Goal: Transaction & Acquisition: Purchase product/service

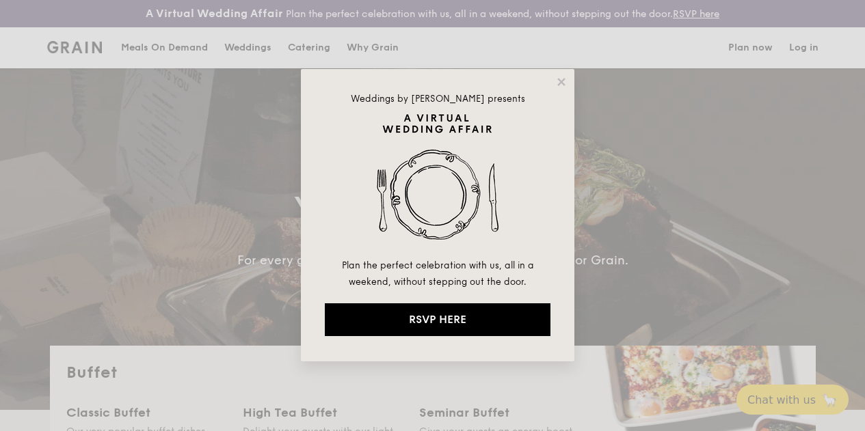
select select
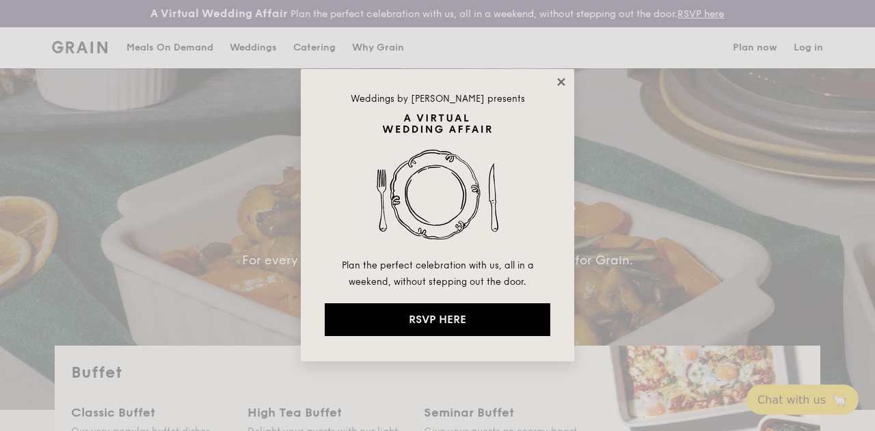
click at [566, 84] on icon at bounding box center [561, 82] width 12 height 12
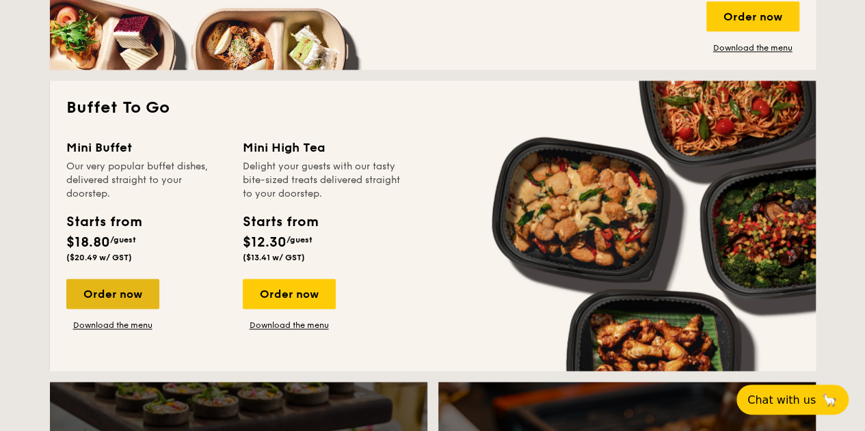
scroll to position [889, 0]
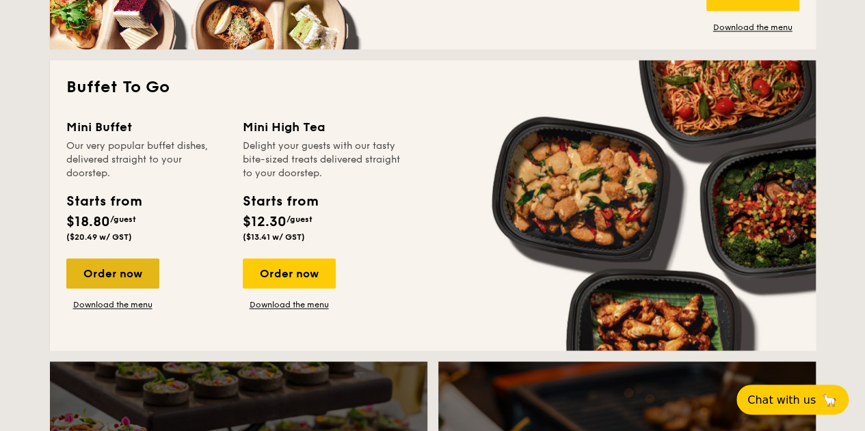
click at [123, 271] on div "Order now" at bounding box center [112, 273] width 93 height 30
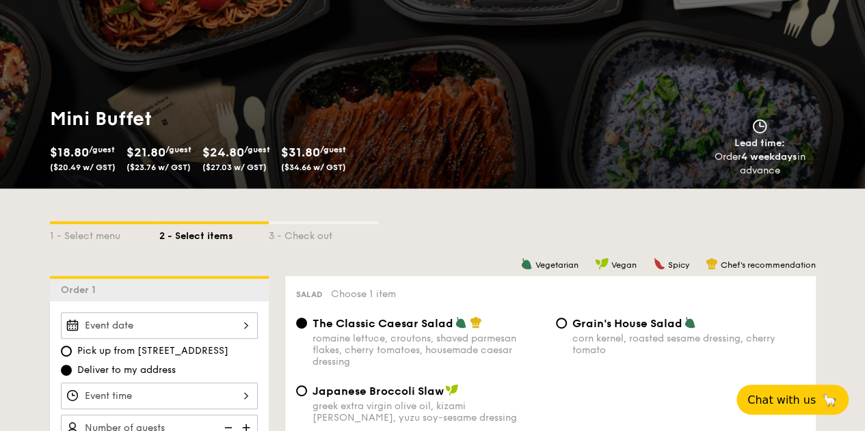
scroll to position [205, 0]
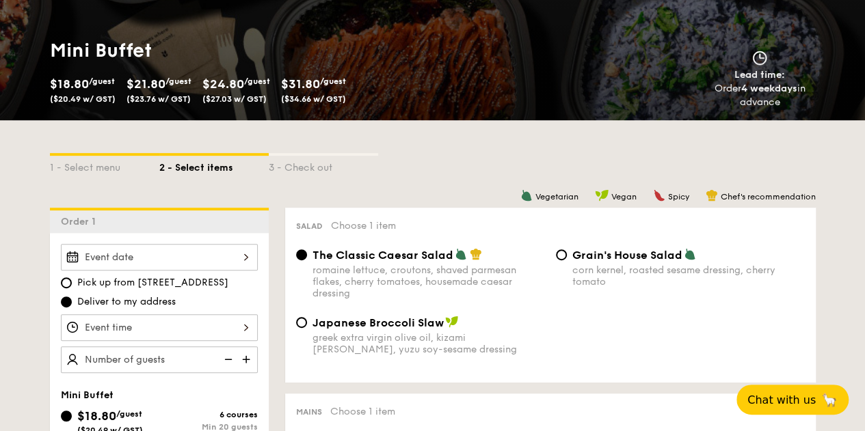
click at [245, 269] on div at bounding box center [159, 257] width 197 height 27
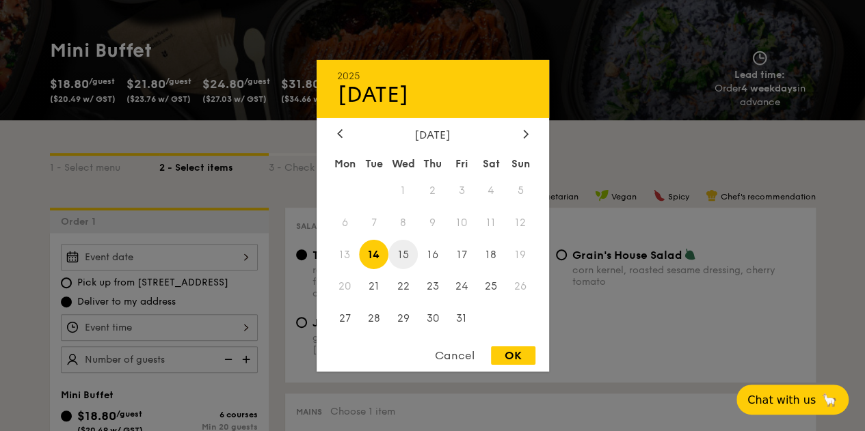
click at [398, 250] on span "15" at bounding box center [402, 254] width 29 height 29
click at [524, 359] on div "OK" at bounding box center [513, 356] width 44 height 18
type input "[DATE]"
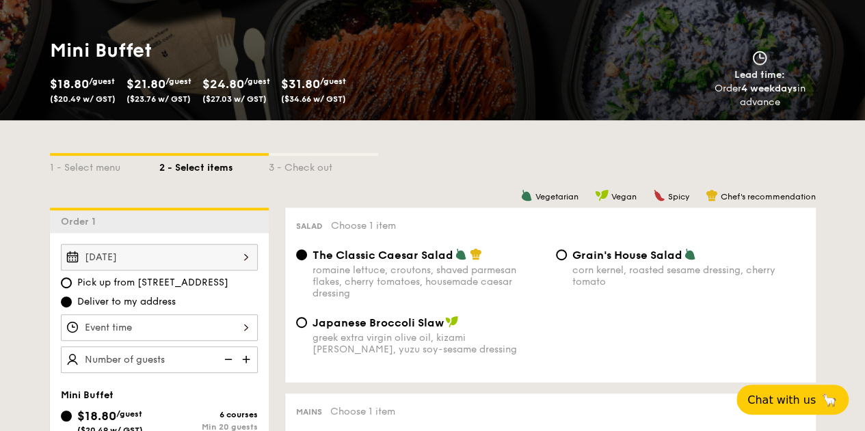
click at [155, 328] on div at bounding box center [159, 327] width 197 height 27
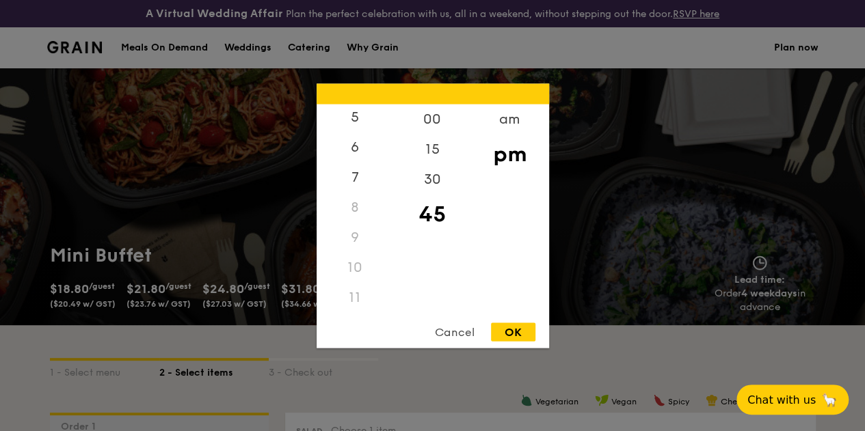
scroll to position [161, 0]
click at [351, 291] on div "11" at bounding box center [354, 298] width 77 height 30
click at [354, 296] on div "11" at bounding box center [354, 298] width 77 height 30
click at [439, 178] on div "30" at bounding box center [432, 184] width 77 height 40
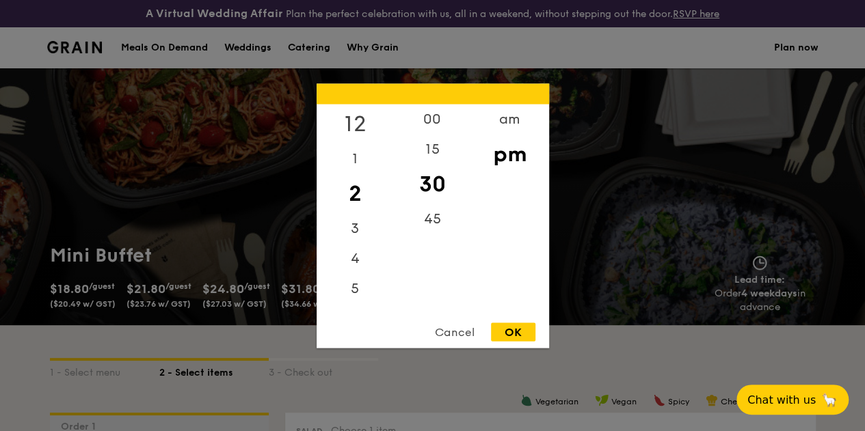
click at [359, 115] on div "12" at bounding box center [354, 124] width 77 height 40
click at [448, 119] on div "00" at bounding box center [432, 124] width 77 height 40
click at [513, 158] on div "pm" at bounding box center [509, 154] width 77 height 40
click at [513, 321] on div "12 1 2 3 4 5 6 7 8 9 10 11 00 15 30 45 am pm Cancel OK" at bounding box center [432, 215] width 232 height 264
click at [513, 327] on div "OK" at bounding box center [513, 332] width 44 height 18
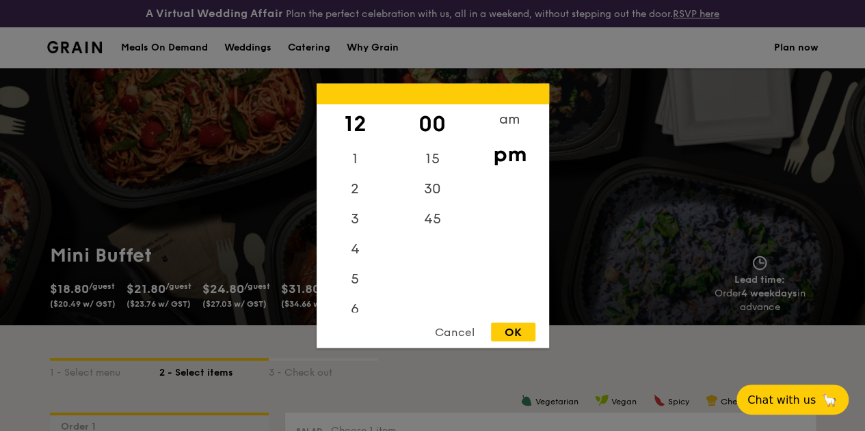
type input "12:00PM"
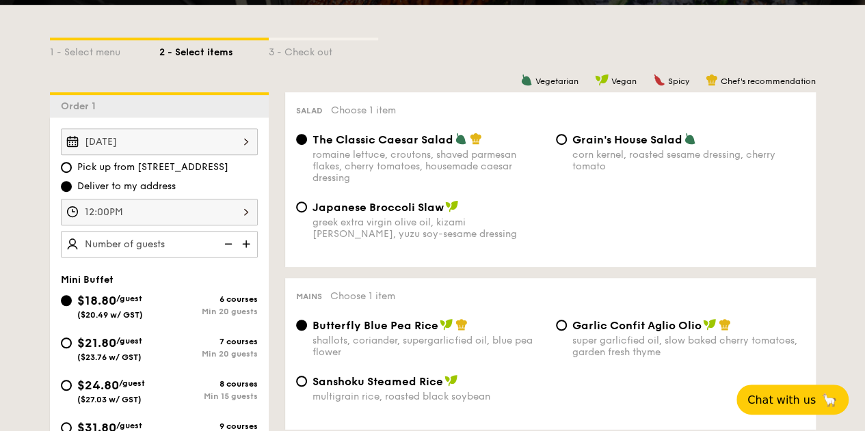
scroll to position [342, 0]
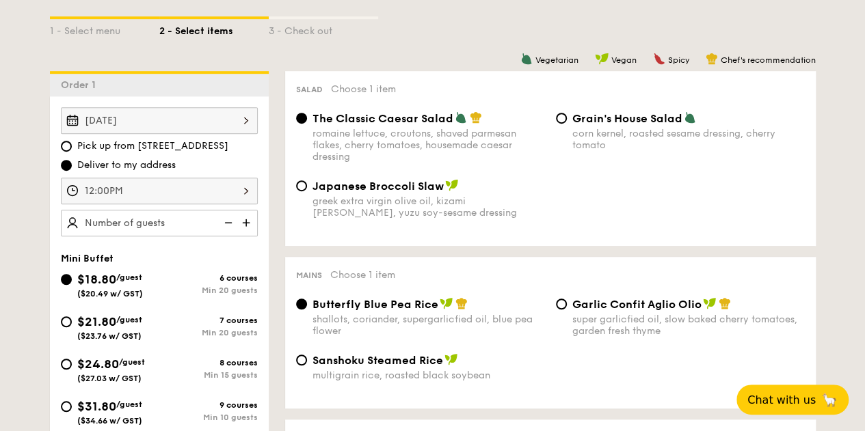
click at [245, 235] on img at bounding box center [247, 223] width 21 height 26
type input "20 guests"
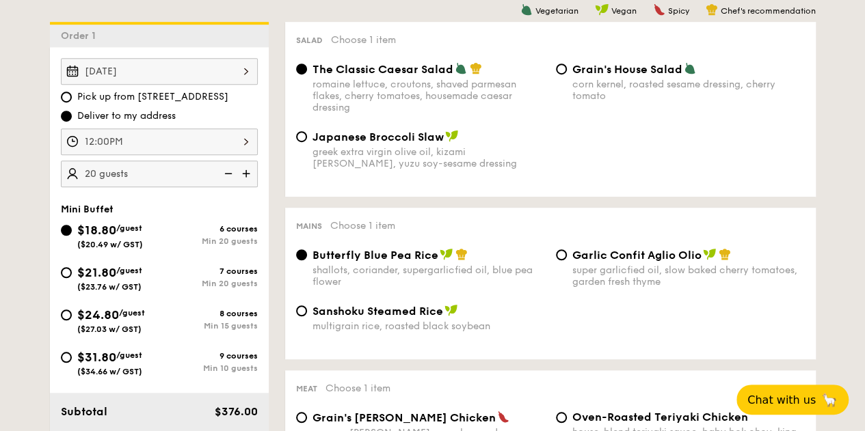
scroll to position [410, 0]
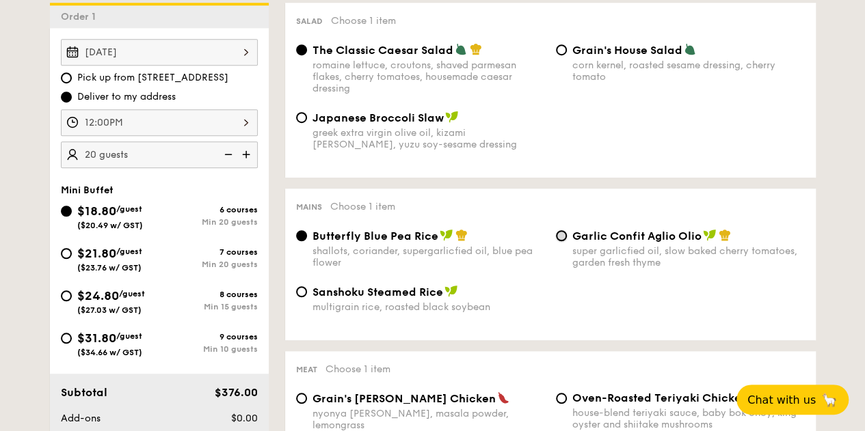
click at [564, 241] on input "Garlic Confit Aglio Olio super garlicfied oil, slow baked cherry tomatoes, gard…" at bounding box center [561, 235] width 11 height 11
radio input "true"
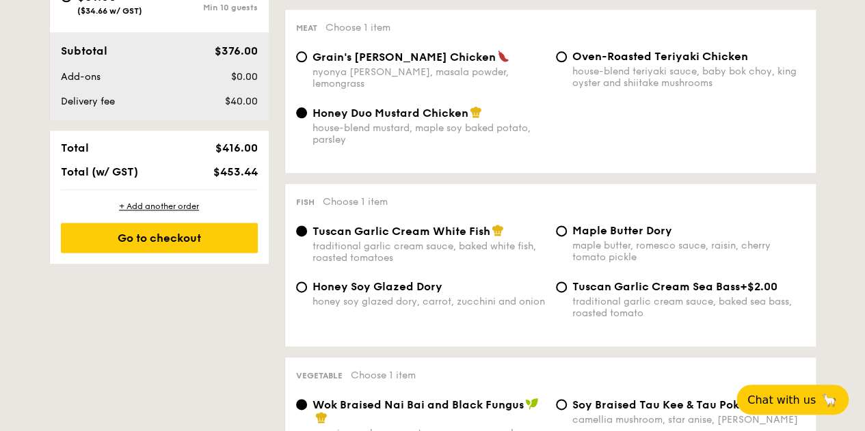
scroll to position [273, 0]
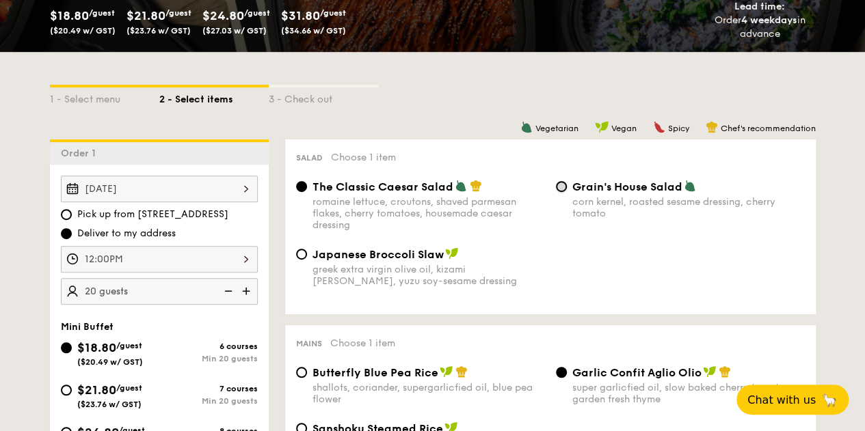
click at [563, 192] on input "Grain's House Salad corn kernel, roasted sesame dressing, cherry tomato" at bounding box center [561, 186] width 11 height 11
radio input "true"
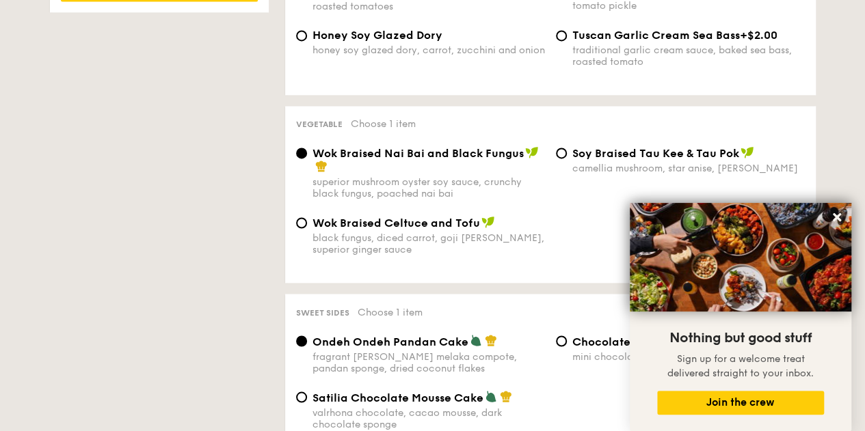
scroll to position [1025, 0]
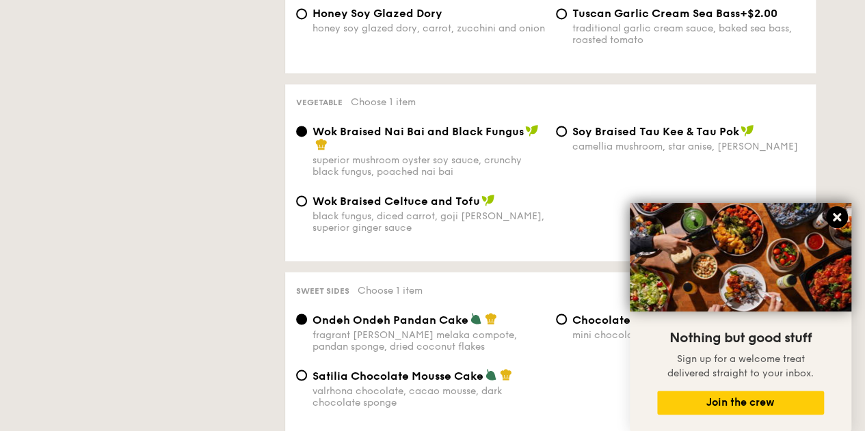
click at [837, 219] on icon at bounding box center [836, 217] width 8 height 8
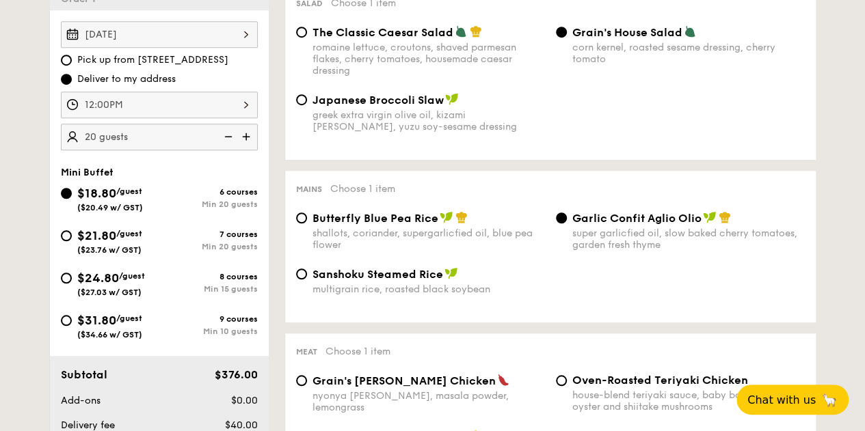
scroll to position [410, 0]
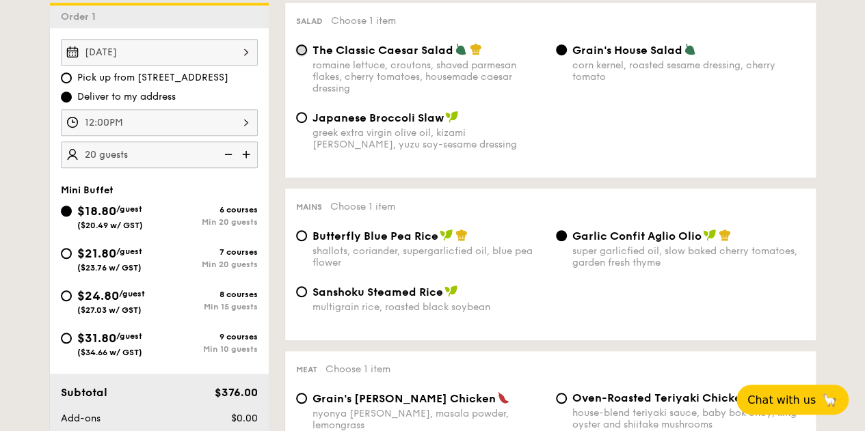
click at [299, 55] on input "The Classic Caesar Salad romaine lettuce, croutons, shaved parmesan flakes, che…" at bounding box center [301, 49] width 11 height 11
radio input "true"
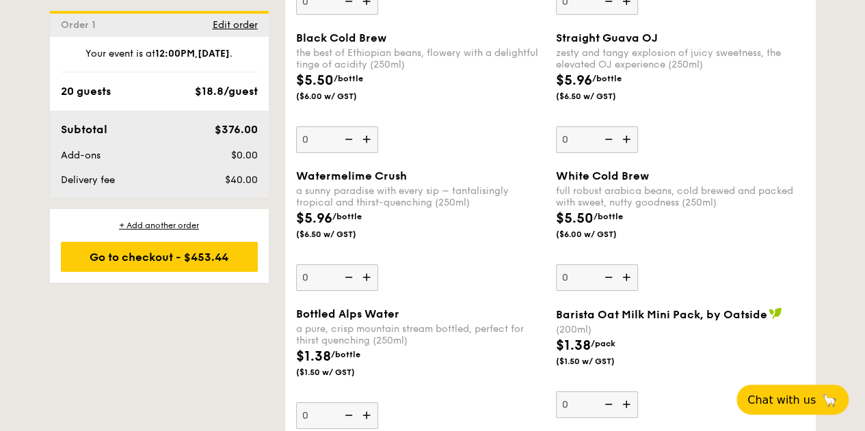
scroll to position [2324, 0]
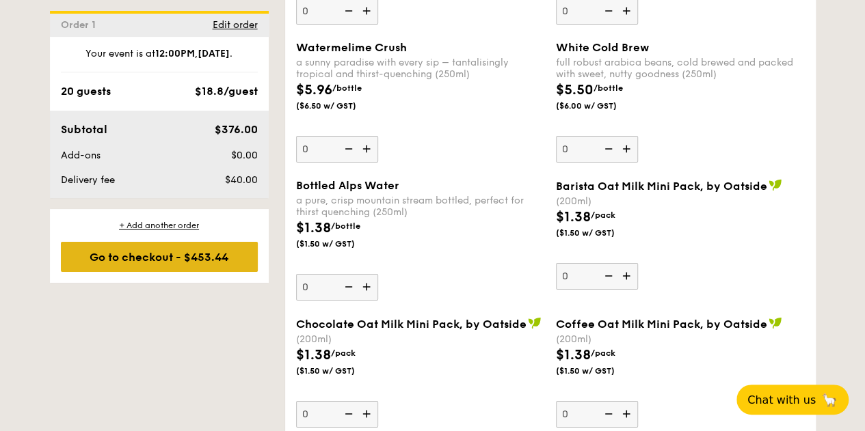
click at [167, 247] on div "Go to checkout - $453.44" at bounding box center [159, 257] width 197 height 30
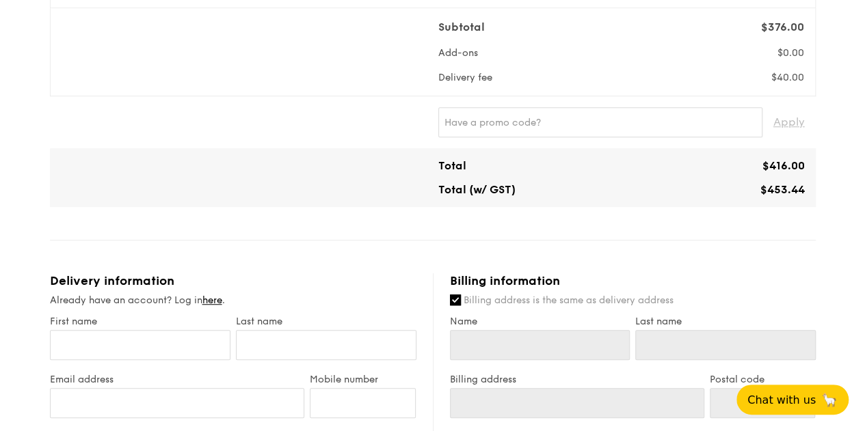
scroll to position [547, 0]
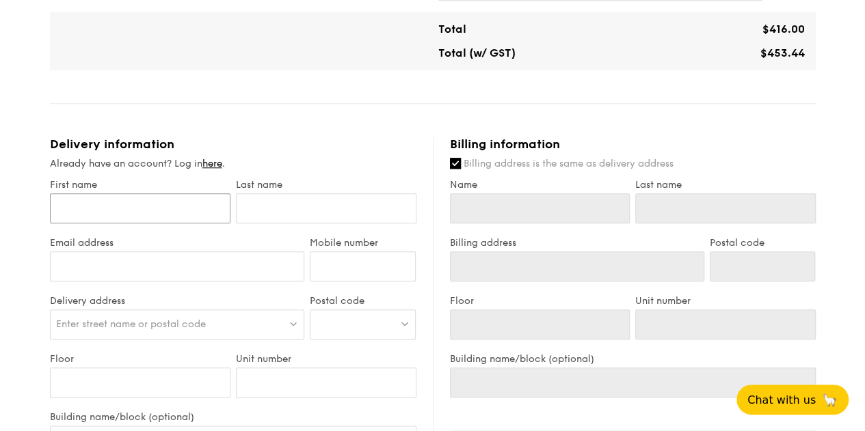
click at [144, 213] on input "First name" at bounding box center [140, 208] width 180 height 30
type input "[PERSON_NAME]"
type input "NG"
type input "[DOMAIN_NAME][EMAIL_ADDRESS][DOMAIN_NAME]"
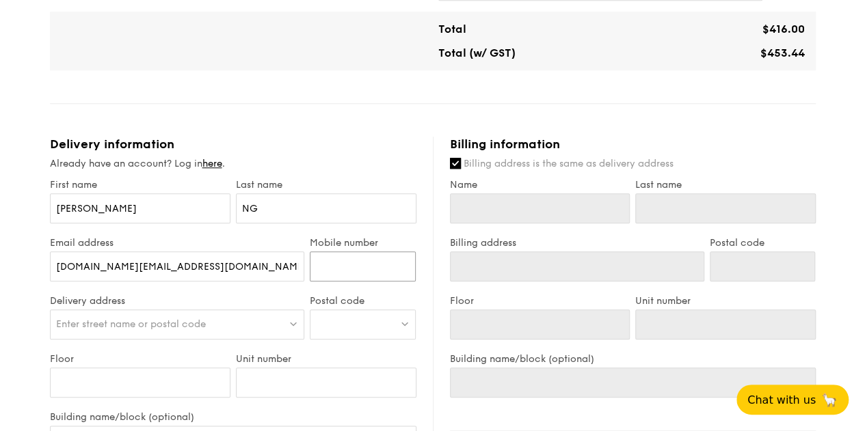
type input "97713403"
type input "[PERSON_NAME]"
type input "NG"
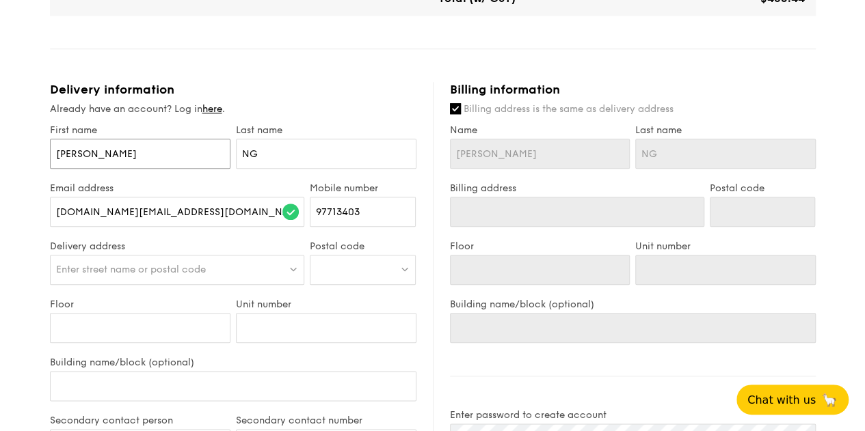
scroll to position [615, 0]
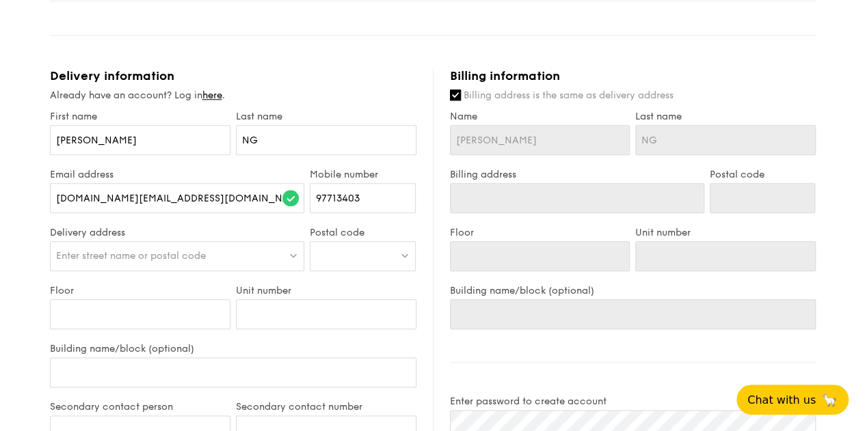
click at [146, 262] on span "Enter street name or postal code" at bounding box center [131, 256] width 150 height 12
click at [347, 263] on div at bounding box center [363, 256] width 106 height 30
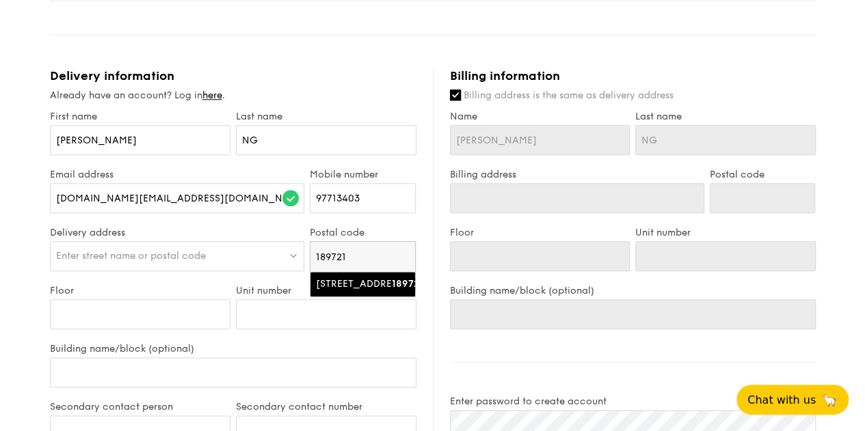
type input "189721"
click at [342, 291] on div "[STREET_ADDRESS]" at bounding box center [351, 284] width 70 height 14
type input "[STREET_ADDRESS]"
type input "189721"
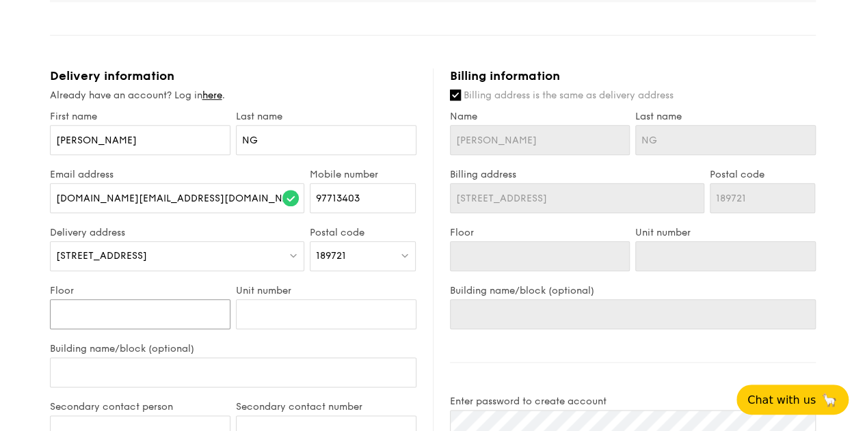
click at [141, 329] on input "Floor" at bounding box center [140, 314] width 180 height 30
type input "2"
type input "20"
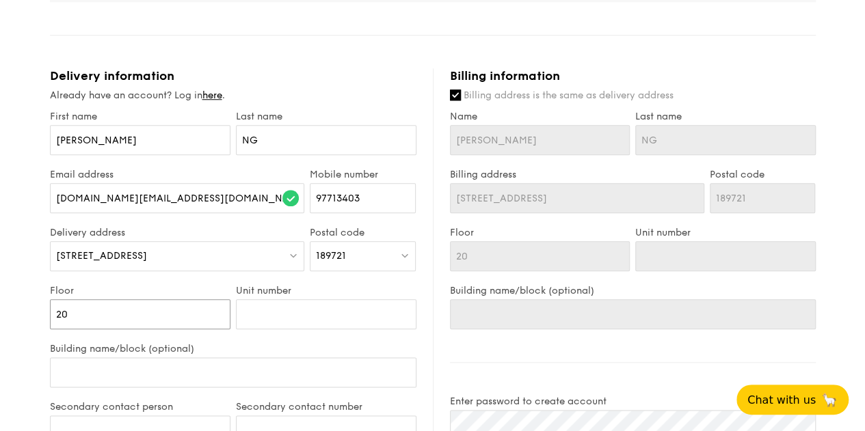
type input "20-"
type input "20-0"
type input "20-01"
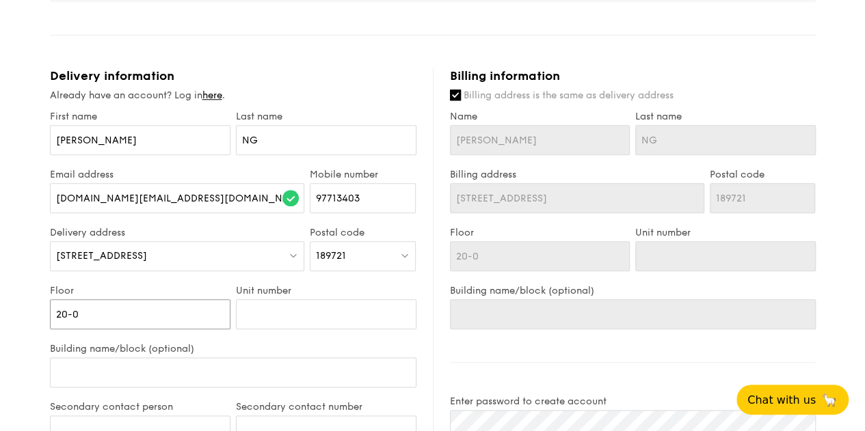
type input "20-01"
type input "20-0"
type input "20-"
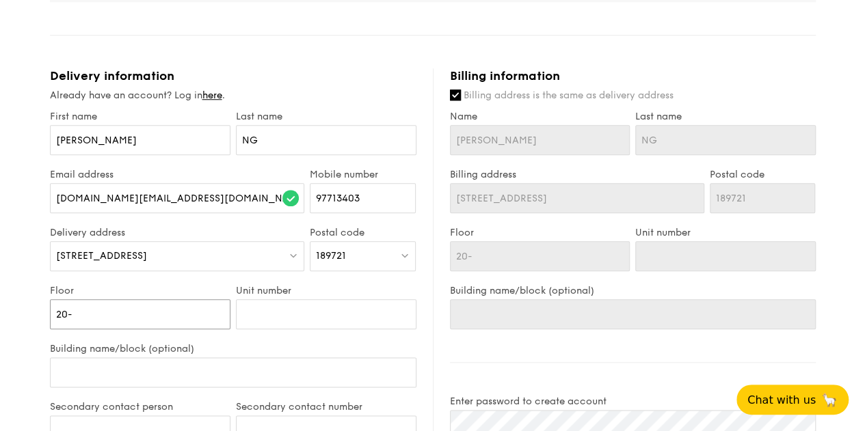
type input "20"
click at [303, 329] on input "Unit number" at bounding box center [326, 314] width 180 height 30
type input "2"
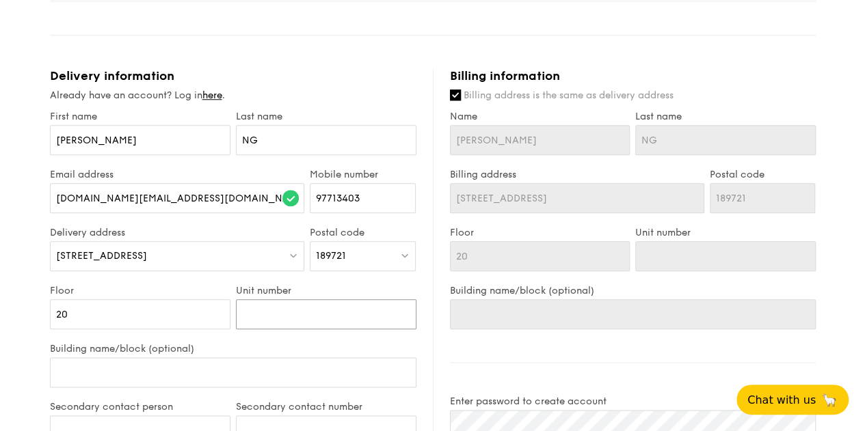
type input "2"
type input "0"
type input "02"
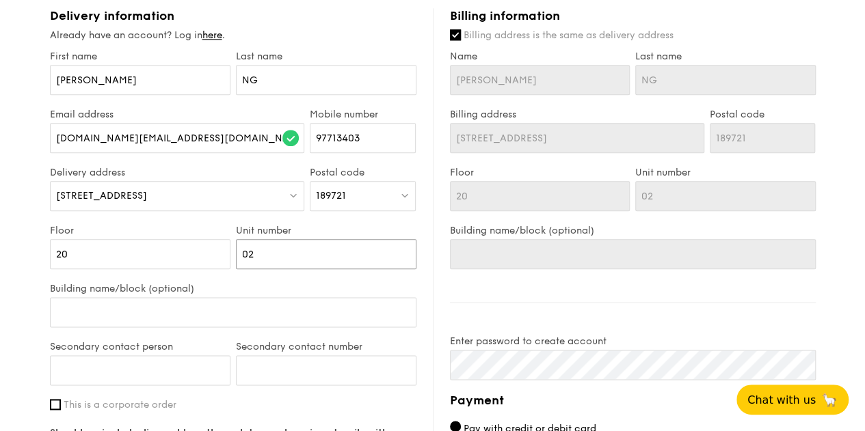
scroll to position [752, 0]
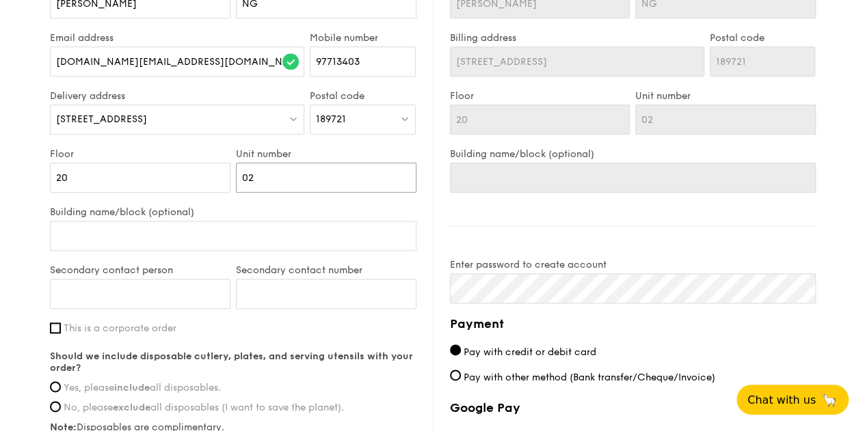
type input "02"
click at [152, 237] on input "Building name/block (optional)" at bounding box center [233, 236] width 366 height 30
type input "G"
type input "GA"
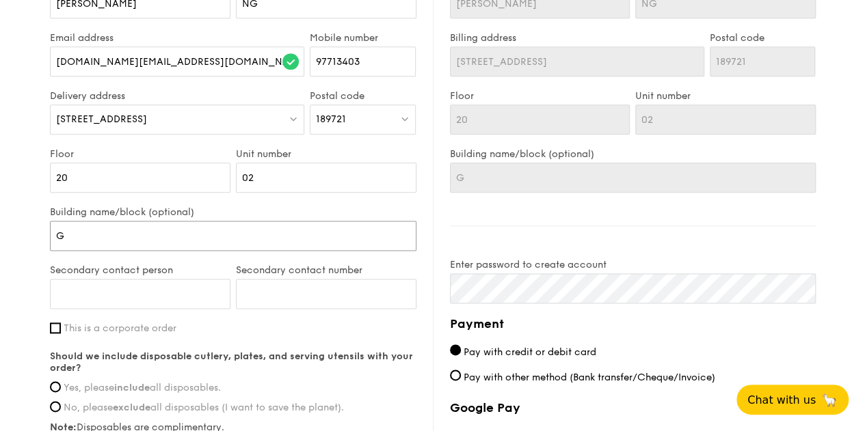
type input "GA"
type input "[PERSON_NAME]"
type input "GA"
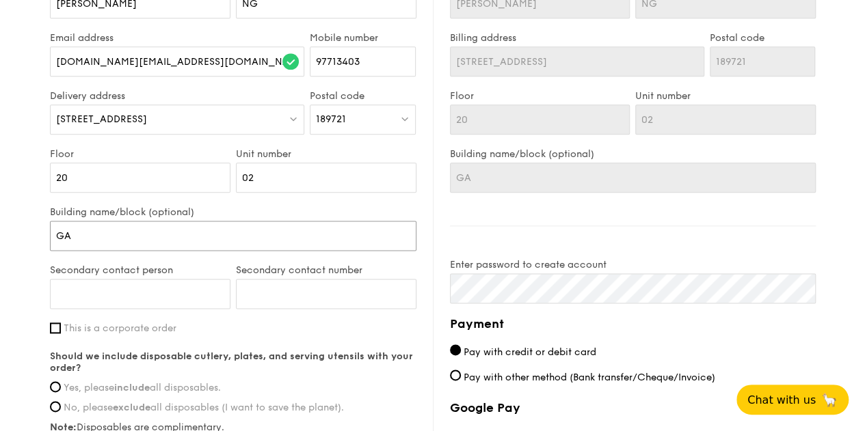
type input "GAT"
type input "GATE"
type input "GATEW"
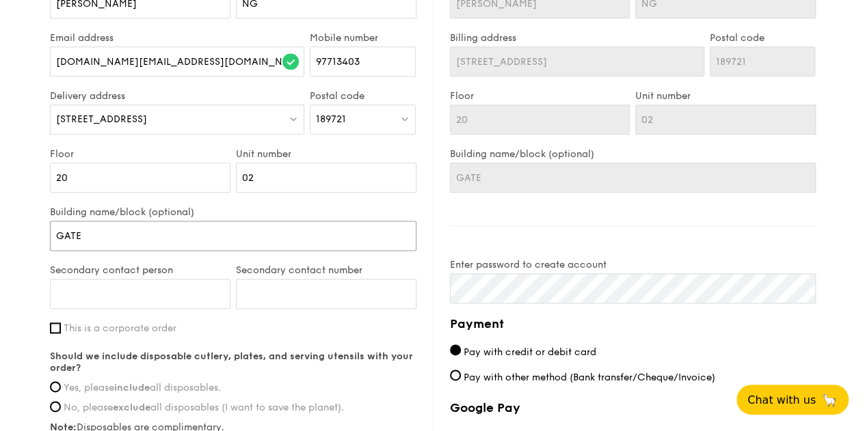
type input "GATEW"
type input "GATEWA"
type input "GATEWAY"
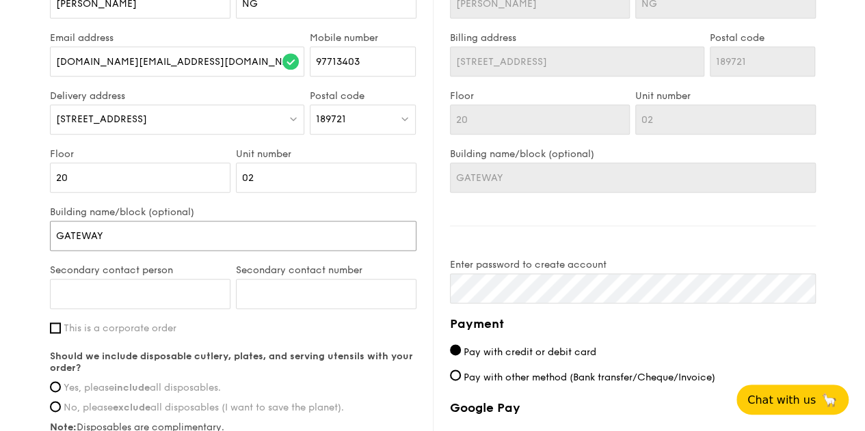
type input "GATEWAY"
type input "GATEWAY E"
type input "GATEWAY EA"
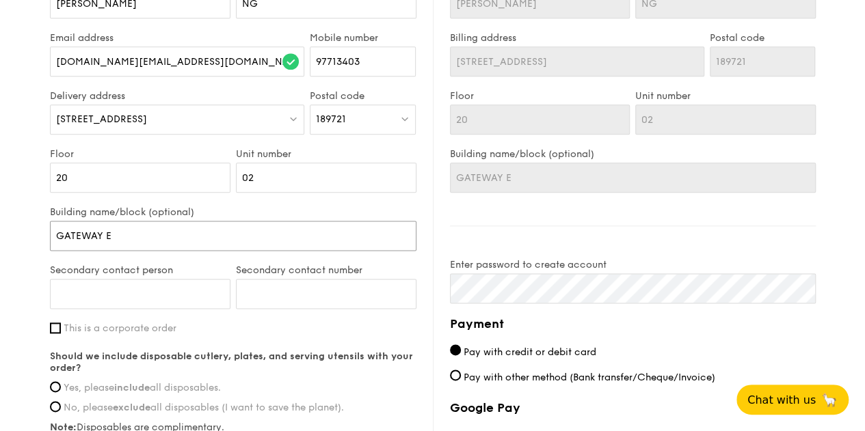
type input "GATEWAY EA"
type input "GATEWAY EAT"
type input "GATEWAY EA"
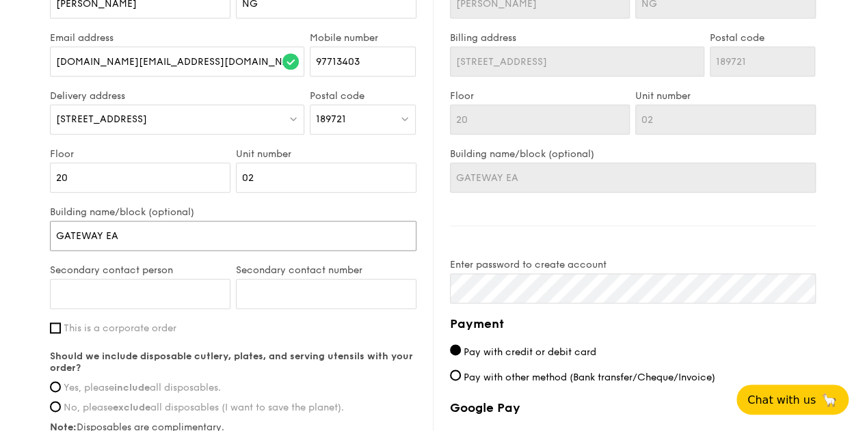
type input "GATEWAY EAS"
type input "[GEOGRAPHIC_DATA]"
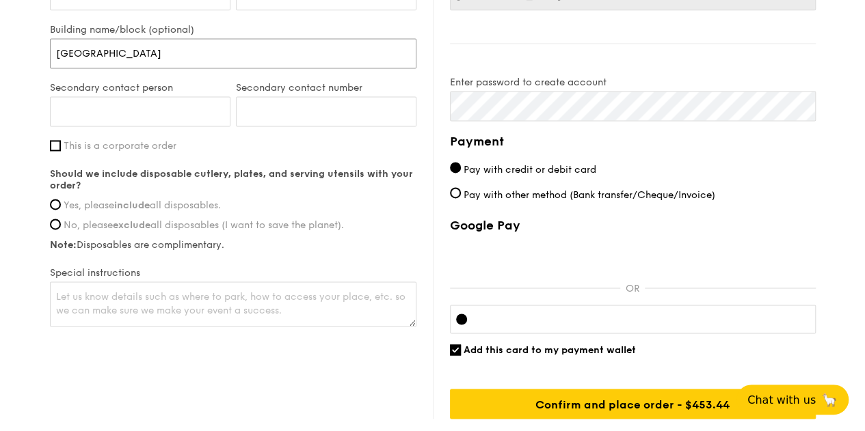
scroll to position [957, 0]
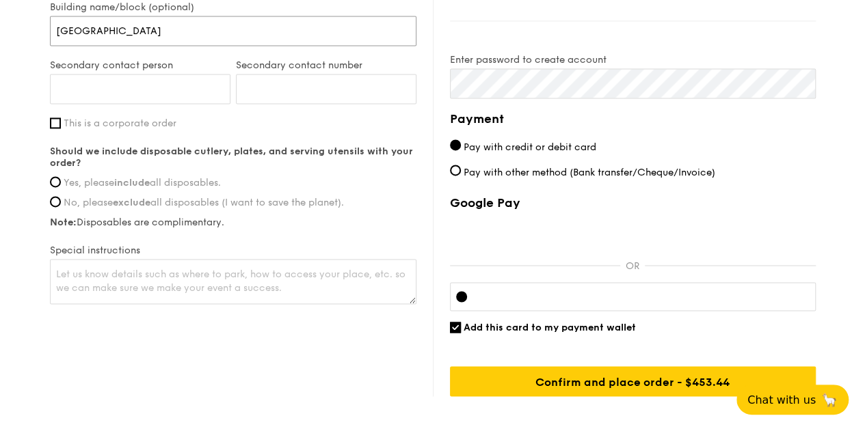
type input "[GEOGRAPHIC_DATA]"
click at [146, 129] on span "This is a corporate order" at bounding box center [120, 124] width 113 height 12
click at [61, 128] on input "This is a corporate order" at bounding box center [55, 123] width 11 height 11
checkbox input "true"
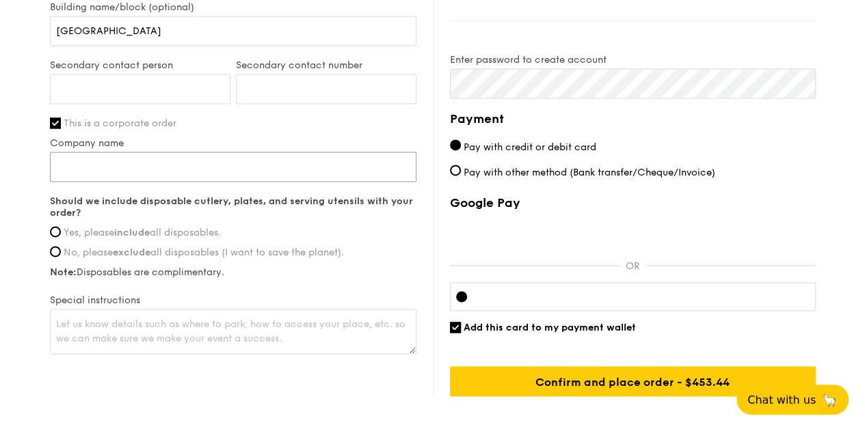
click at [112, 182] on input "Company name" at bounding box center [233, 167] width 366 height 30
type input "[PERSON_NAME] [GEOGRAPHIC_DATA]"
type input "[PERSON_NAME]"
click at [298, 98] on input "97713403" at bounding box center [326, 89] width 180 height 30
type input "9"
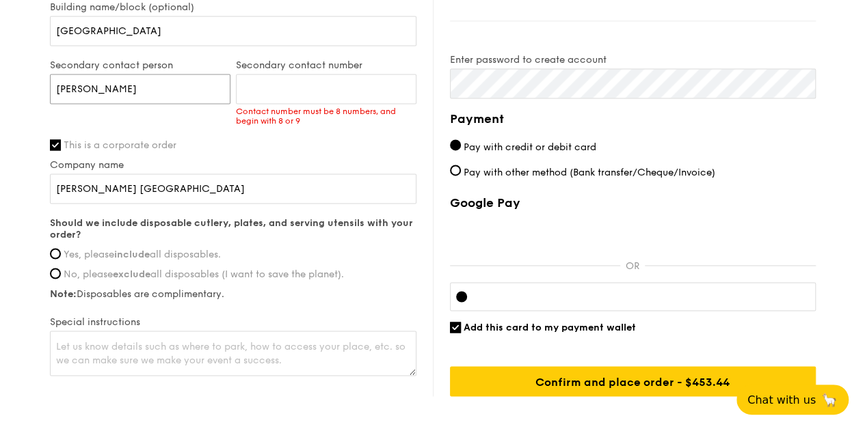
drag, startPoint x: 160, startPoint y: 98, endPoint x: 0, endPoint y: 64, distance: 163.5
click at [327, 150] on label "This is a corporate order" at bounding box center [233, 145] width 366 height 12
click at [61, 150] on input "This is a corporate order" at bounding box center [55, 144] width 11 height 11
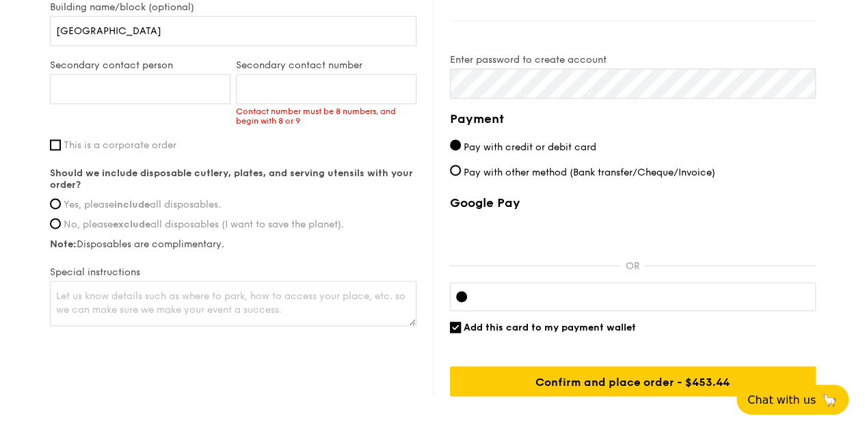
click at [82, 151] on span "This is a corporate order" at bounding box center [120, 145] width 113 height 12
click at [61, 150] on input "This is a corporate order" at bounding box center [55, 144] width 11 height 11
checkbox input "true"
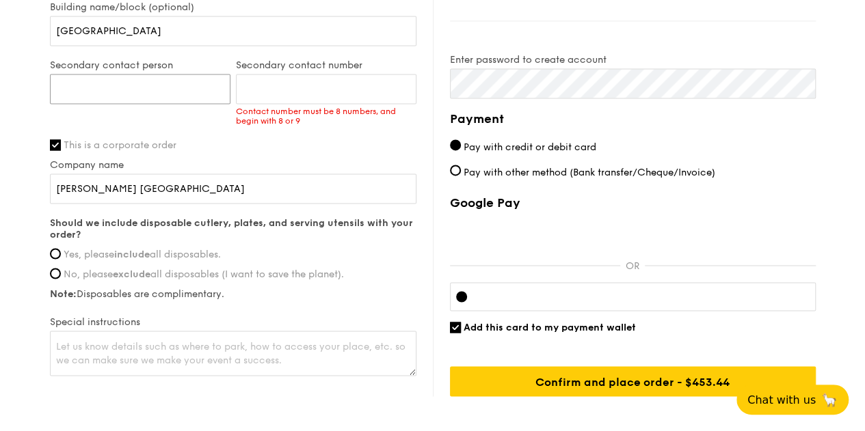
click at [154, 103] on input "Secondary contact person" at bounding box center [140, 89] width 180 height 30
type input "m"
type input "[PERSON_NAME]"
click at [58, 259] on input "Yes, please include all disposables." at bounding box center [55, 253] width 11 height 11
radio input "true"
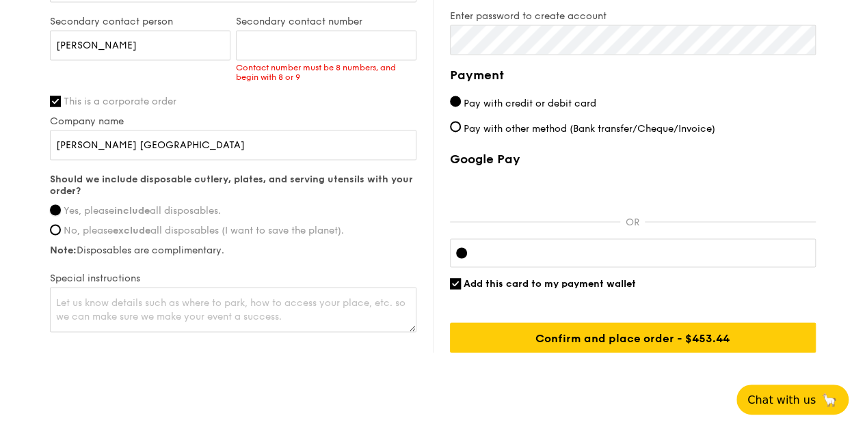
scroll to position [1040, 0]
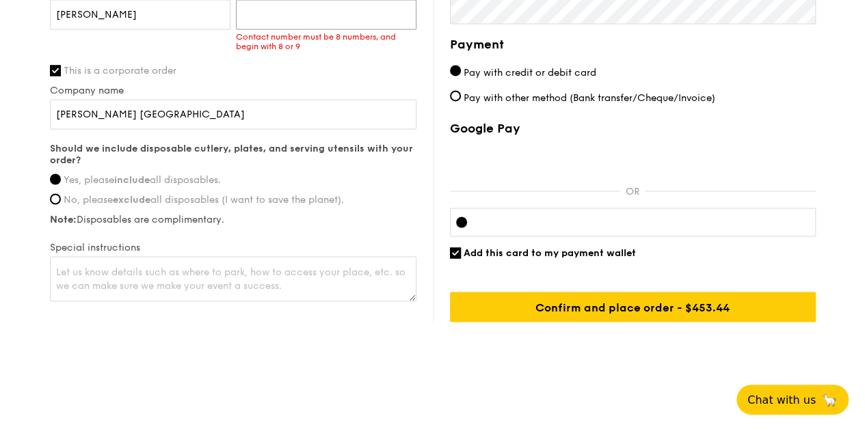
click at [290, 16] on input "Secondary contact number" at bounding box center [326, 14] width 180 height 30
paste input "86189952"
type input "86189952"
drag, startPoint x: 249, startPoint y: 404, endPoint x: 301, endPoint y: 366, distance: 64.5
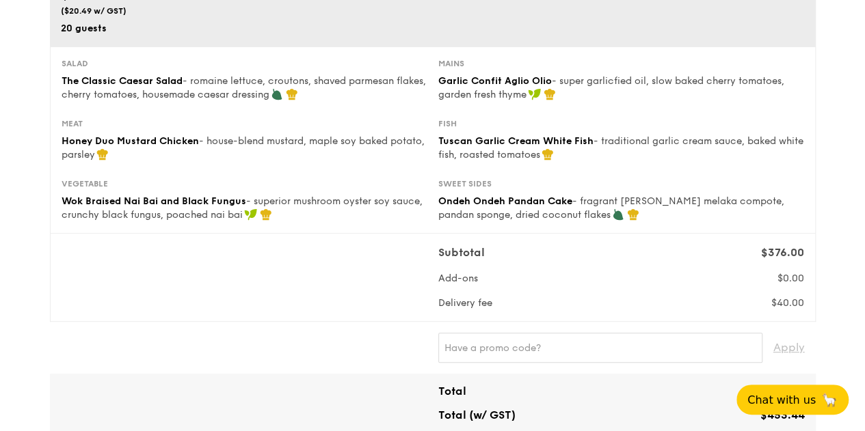
scroll to position [205, 0]
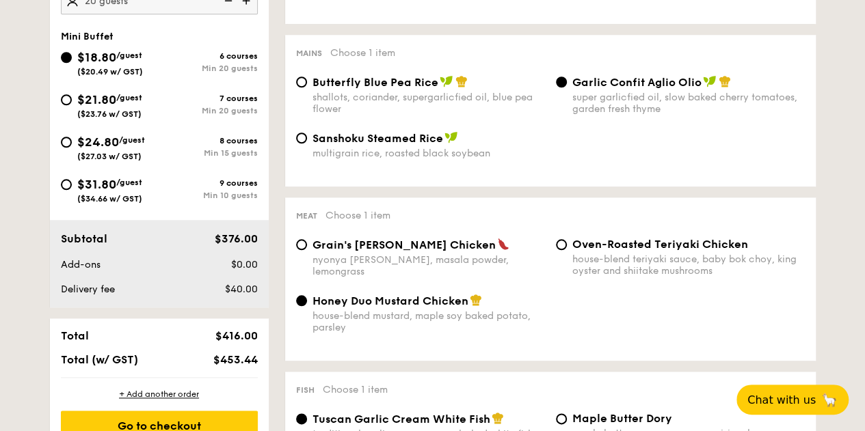
scroll to position [222, 0]
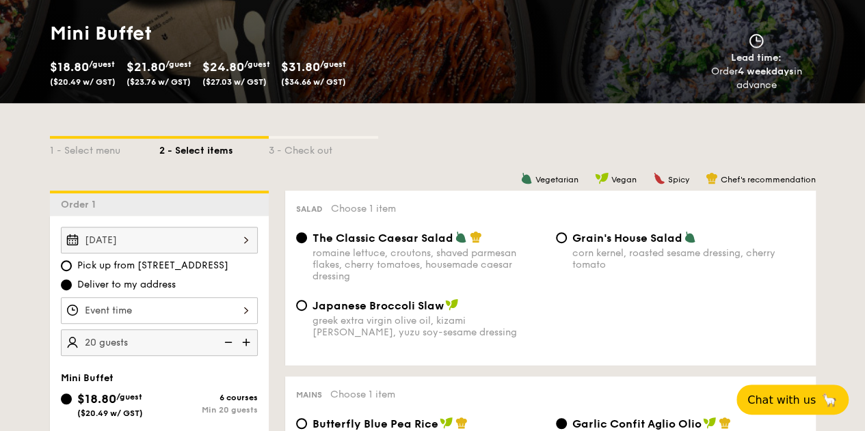
click at [309, 316] on div "Japanese Broccoli Slaw greek extra virgin olive oil, kizami [PERSON_NAME], yuzu…" at bounding box center [420, 319] width 260 height 40
click at [297, 311] on input "Japanese Broccoli Slaw greek extra virgin olive oil, kizami [PERSON_NAME], yuzu…" at bounding box center [301, 305] width 11 height 11
radio input "true"
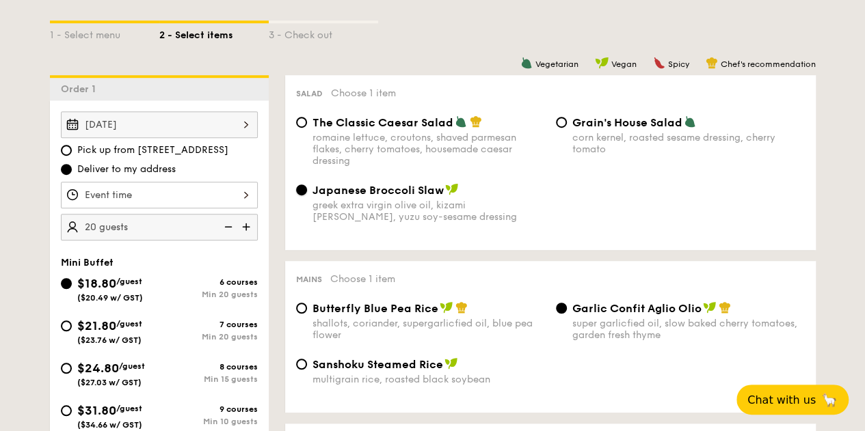
scroll to position [359, 0]
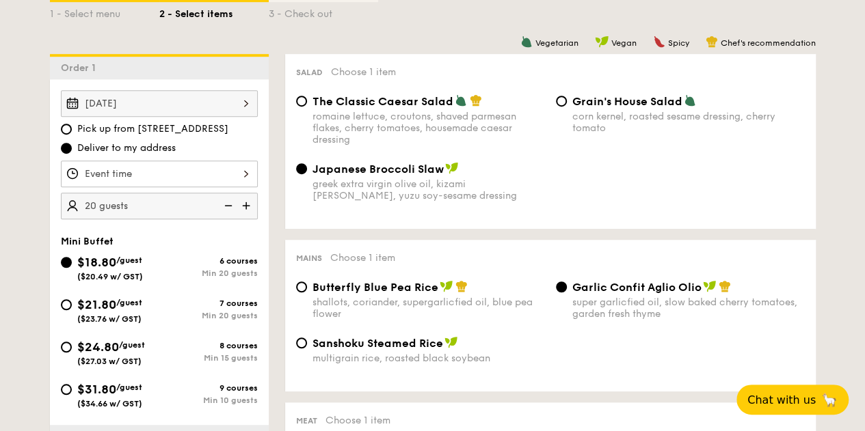
click at [403, 108] on span "The Classic Caesar Salad" at bounding box center [382, 101] width 141 height 13
click at [307, 107] on input "The Classic Caesar Salad romaine lettuce, croutons, shaved parmesan flakes, che…" at bounding box center [301, 101] width 11 height 11
radio input "true"
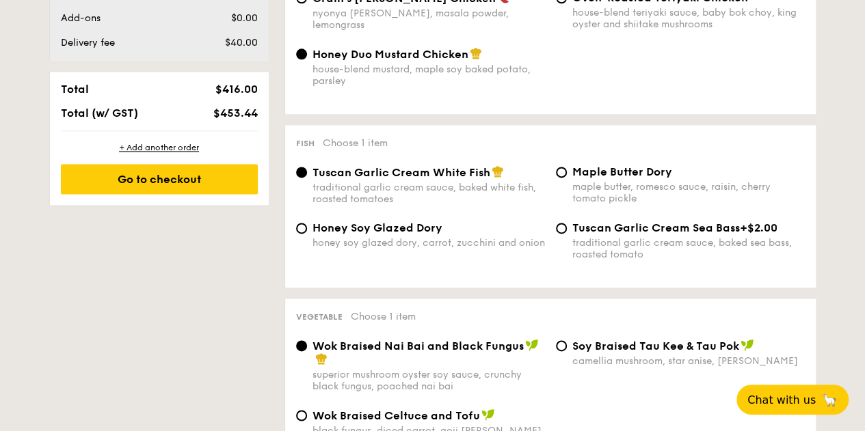
scroll to position [906, 0]
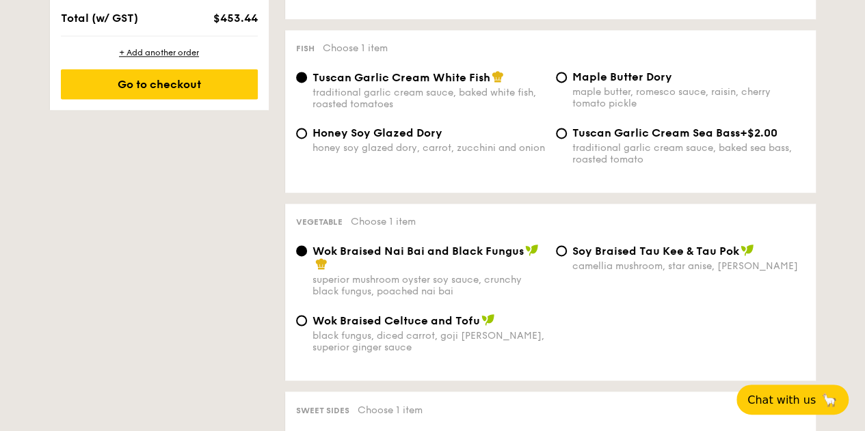
click at [596, 258] on span "⁠Soy Braised Tau Kee & Tau Pok" at bounding box center [655, 251] width 167 height 13
click at [567, 256] on input "⁠Soy Braised Tau Kee & Tau Pok camellia mushroom, star anise, goji [PERSON_NAME]" at bounding box center [561, 250] width 11 height 11
radio input "true"
click at [342, 139] on span "Honey Soy Glazed Dory" at bounding box center [377, 132] width 130 height 13
click at [307, 139] on input "Honey Soy Glazed Dory honey soy glazed dory, carrot, zucchini and onion" at bounding box center [301, 133] width 11 height 11
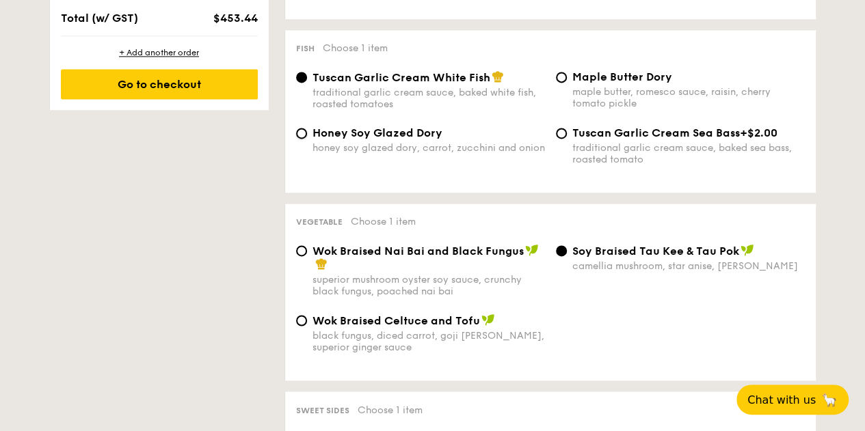
radio input "true"
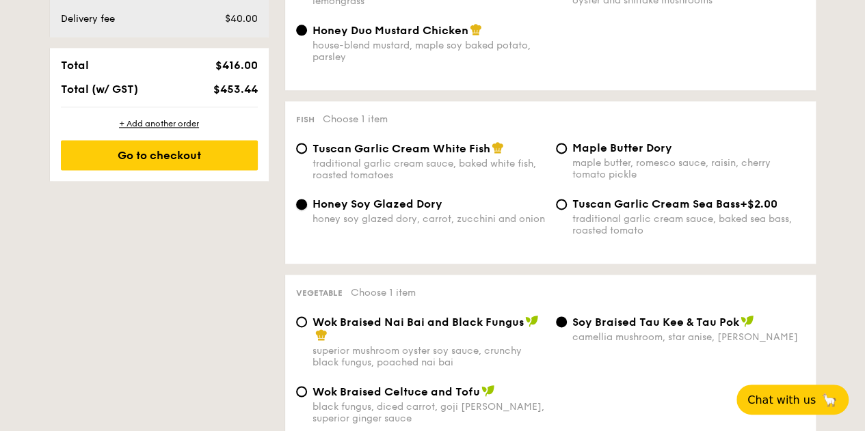
scroll to position [837, 0]
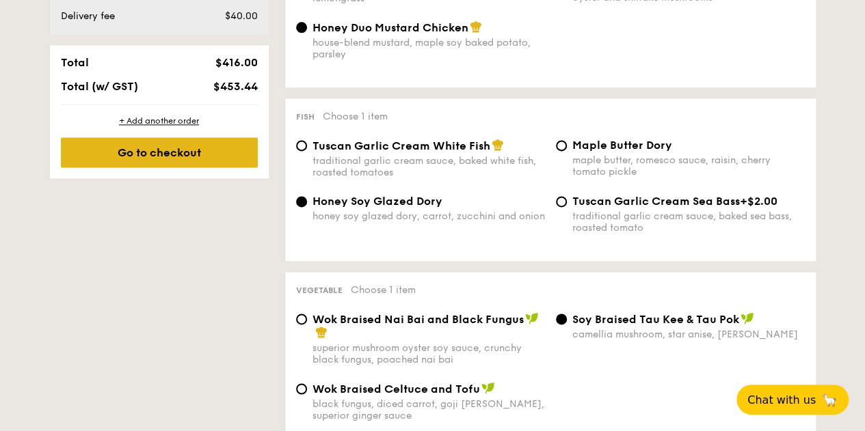
click at [193, 163] on div "Go to checkout" at bounding box center [159, 152] width 197 height 30
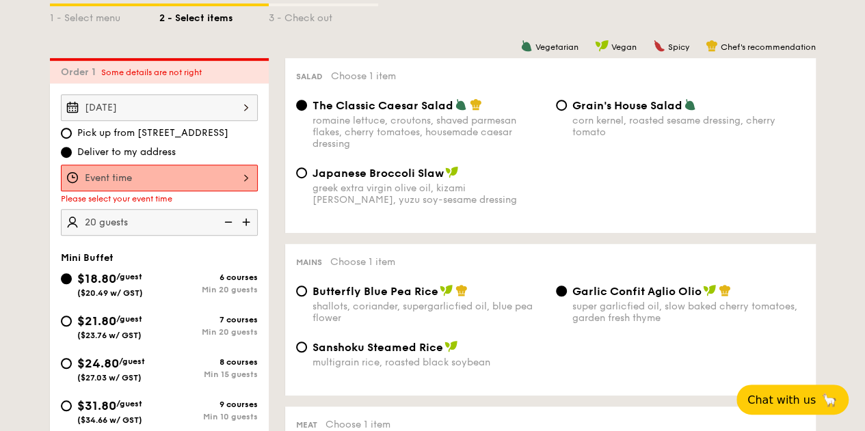
scroll to position [335, 0]
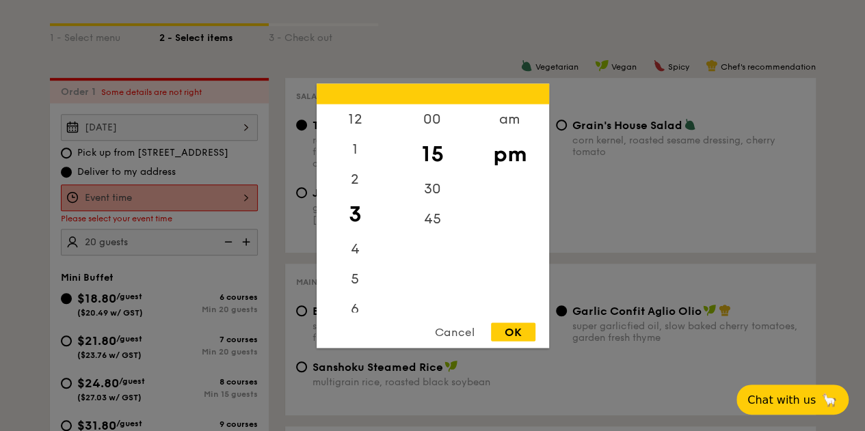
click at [236, 208] on div "12 1 2 3 4 5 6 7 8 9 10 11 00 15 30 45 am pm Cancel OK" at bounding box center [159, 198] width 197 height 27
click at [361, 125] on div "12" at bounding box center [354, 124] width 77 height 40
click at [437, 122] on div "00" at bounding box center [432, 124] width 77 height 40
click at [519, 334] on div "OK" at bounding box center [513, 332] width 44 height 18
type input "12:00PM"
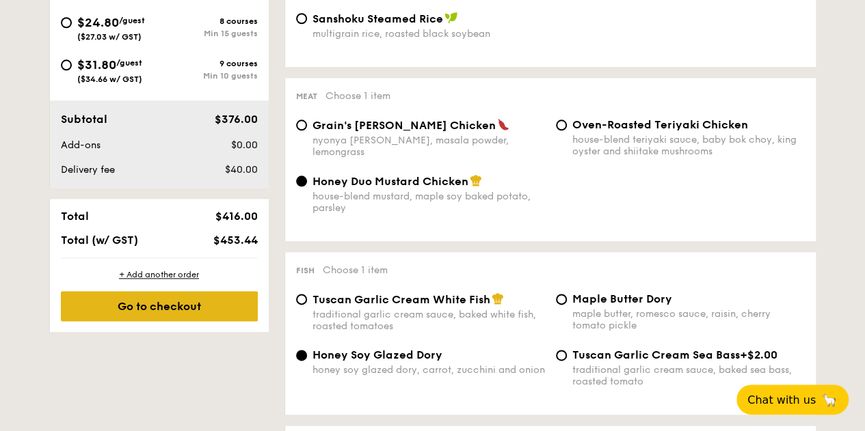
scroll to position [745, 0]
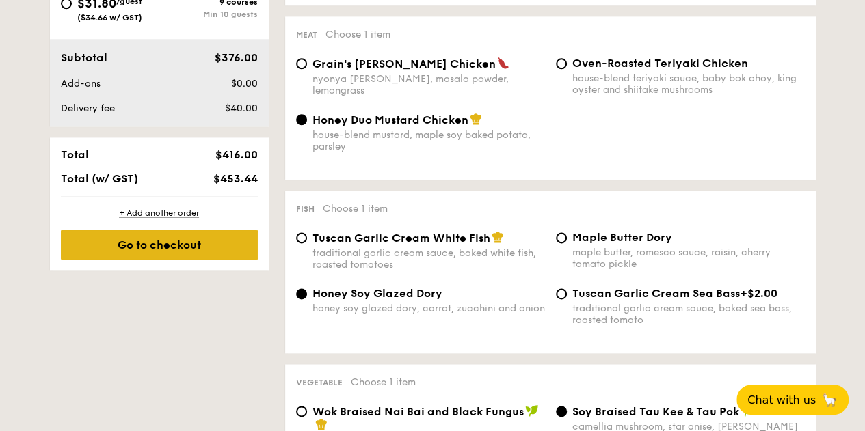
click at [204, 254] on div "Go to checkout" at bounding box center [159, 245] width 197 height 30
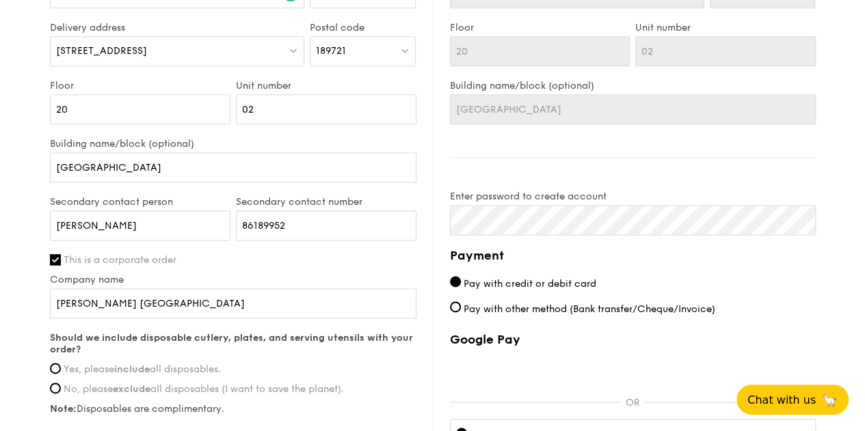
scroll to position [957, 0]
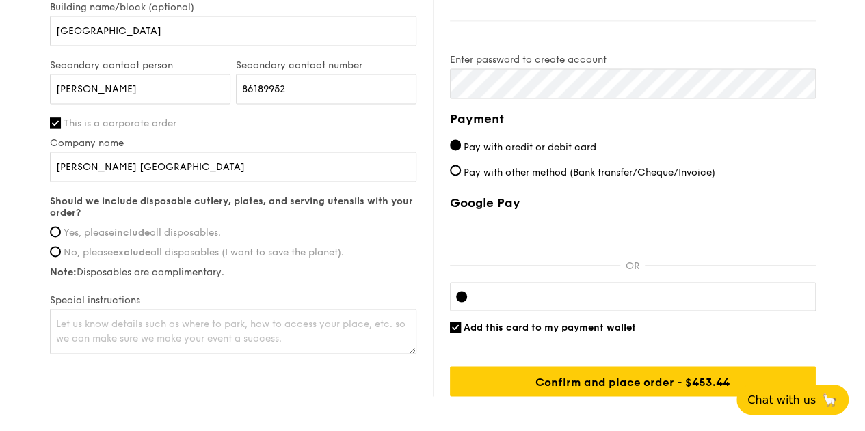
click at [52, 233] on div "Should we include disposable cutlery, plates, and serving utensils with your or…" at bounding box center [233, 236] width 366 height 83
click at [55, 237] on input "Yes, please include all disposables." at bounding box center [55, 231] width 11 height 11
radio input "true"
click at [228, 344] on textarea at bounding box center [233, 331] width 366 height 45
click at [224, 332] on textarea "Please separate the eggs from the Caeser" at bounding box center [233, 331] width 366 height 45
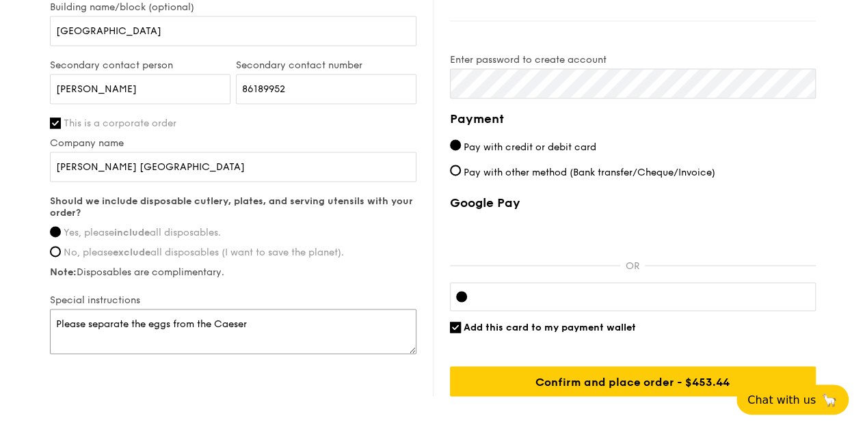
click at [224, 332] on textarea "Please separate the eggs from the Caeser" at bounding box center [233, 331] width 366 height 45
click at [223, 332] on textarea "Please separate the eggs from the Caeser" at bounding box center [233, 331] width 366 height 45
click at [265, 337] on textarea "Please separate the eggs from the Caeser" at bounding box center [233, 331] width 366 height 45
click at [265, 333] on textarea "Please separate the eggs from the Caeser" at bounding box center [233, 331] width 366 height 45
click at [264, 333] on textarea "Please separate the eggs from the Caeser" at bounding box center [233, 331] width 366 height 45
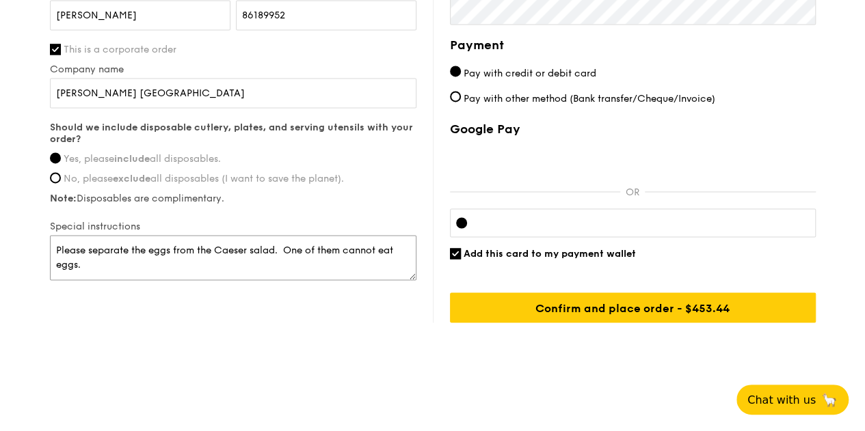
scroll to position [1040, 0]
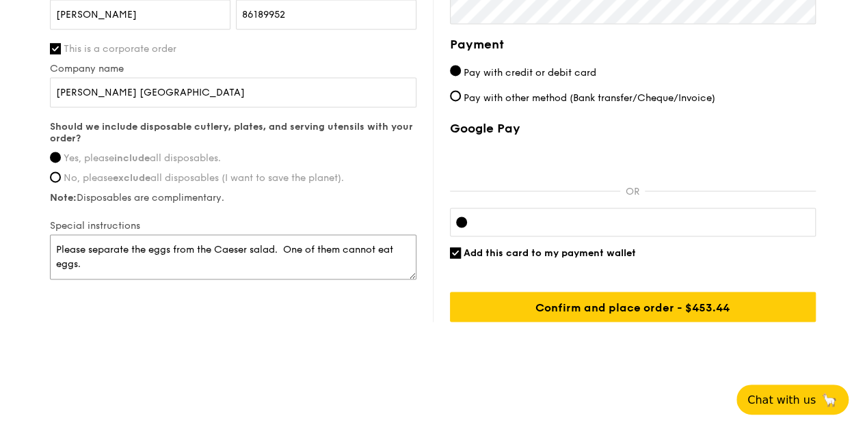
click at [231, 249] on textarea "Please separate the eggs from the Caeser salad. One of them cannot eat eggs." at bounding box center [233, 256] width 366 height 45
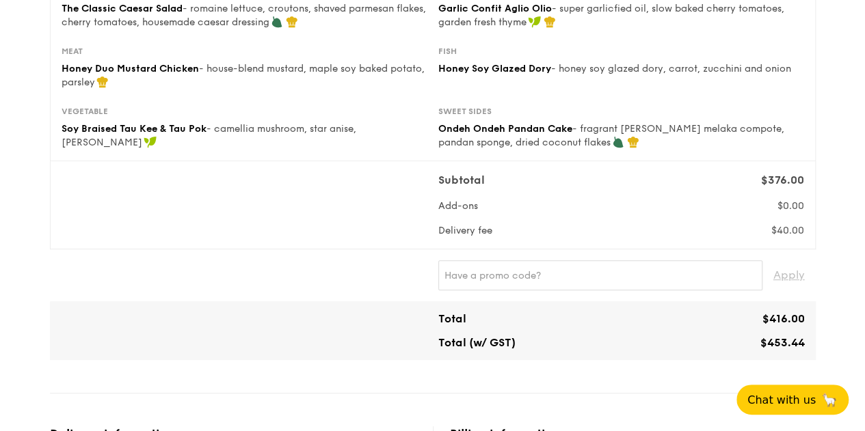
scroll to position [256, 0]
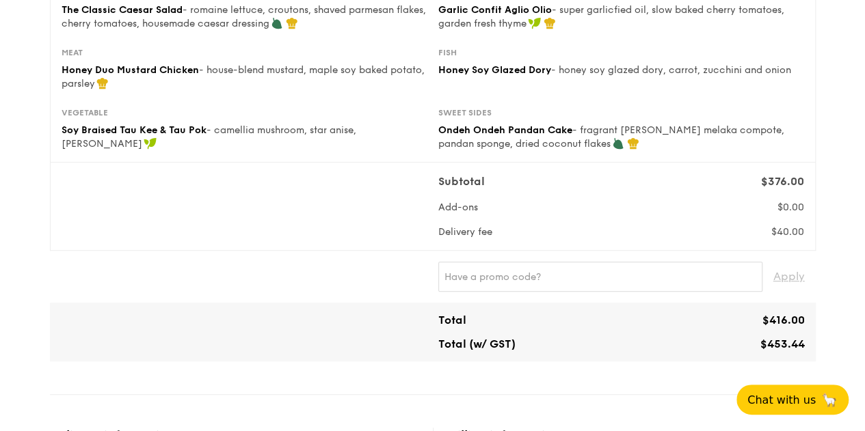
type textarea "Please separate the eggs from the Caesar salad. One of them cannot eat eggs."
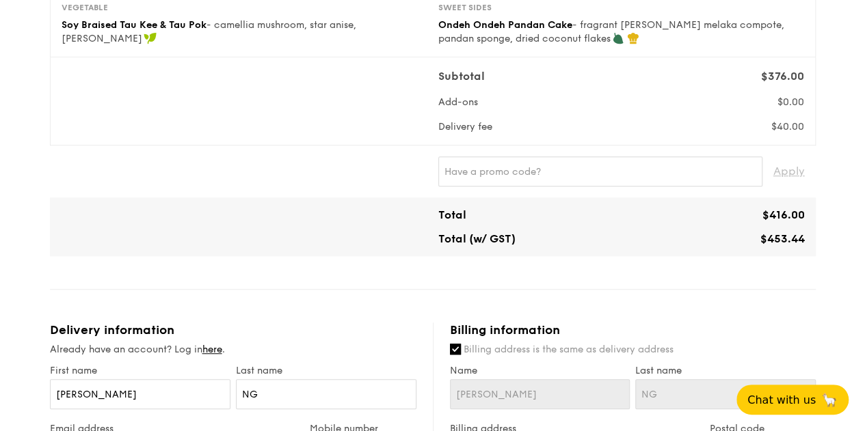
scroll to position [342, 0]
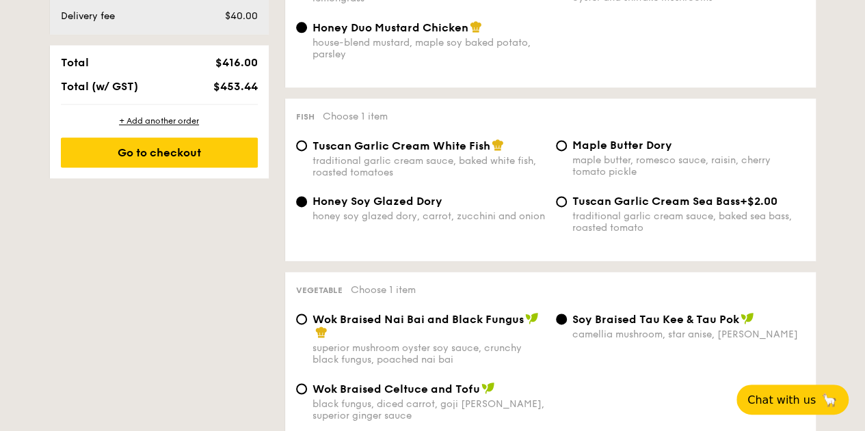
scroll to position [769, 0]
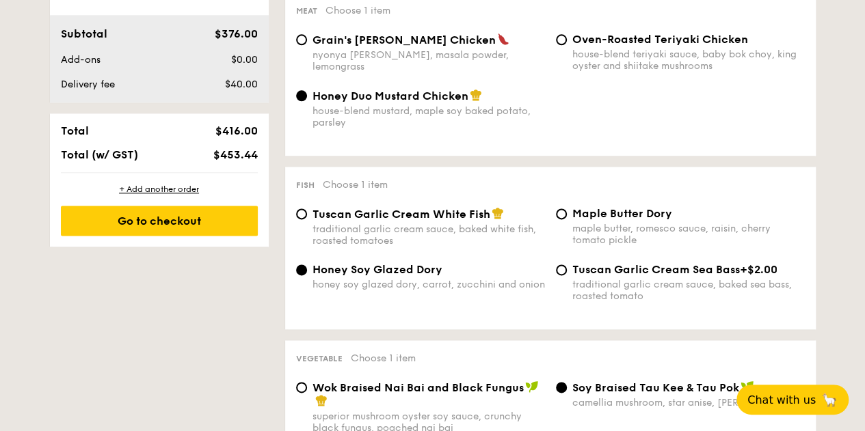
click at [450, 221] on span "Tuscan Garlic Cream White Fish" at bounding box center [401, 214] width 178 height 13
click at [307, 219] on input "Tuscan Garlic Cream White Fish traditional garlic cream sauce, baked white fish…" at bounding box center [301, 213] width 11 height 11
radio input "true"
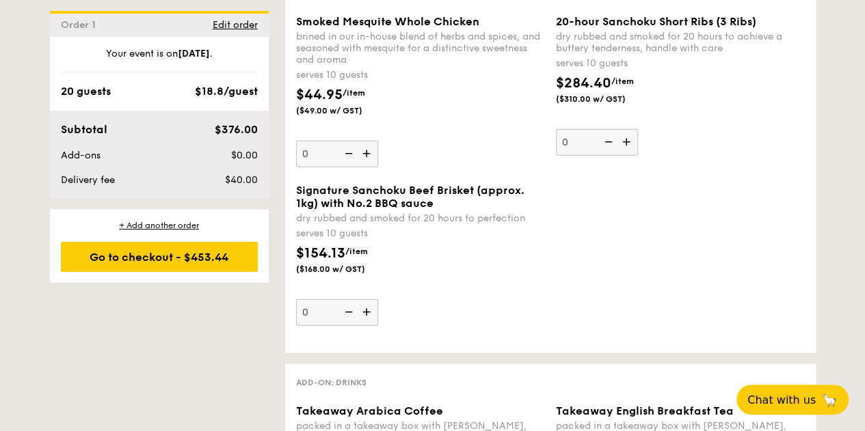
scroll to position [1726, 0]
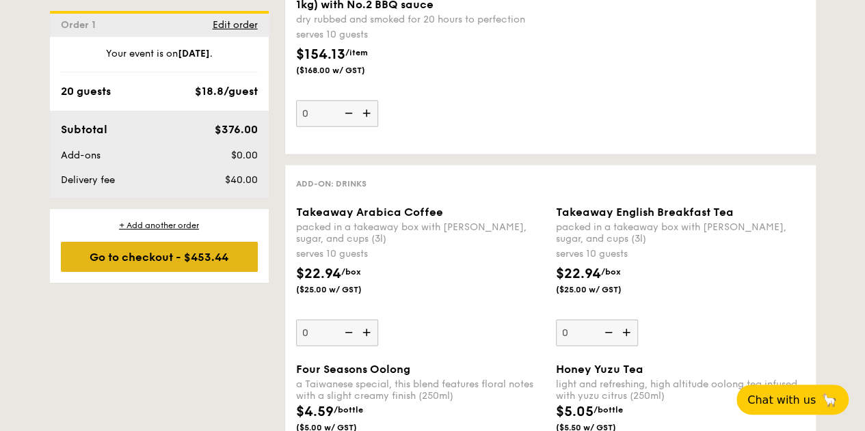
click at [209, 260] on div "Go to checkout - $453.44" at bounding box center [159, 257] width 197 height 30
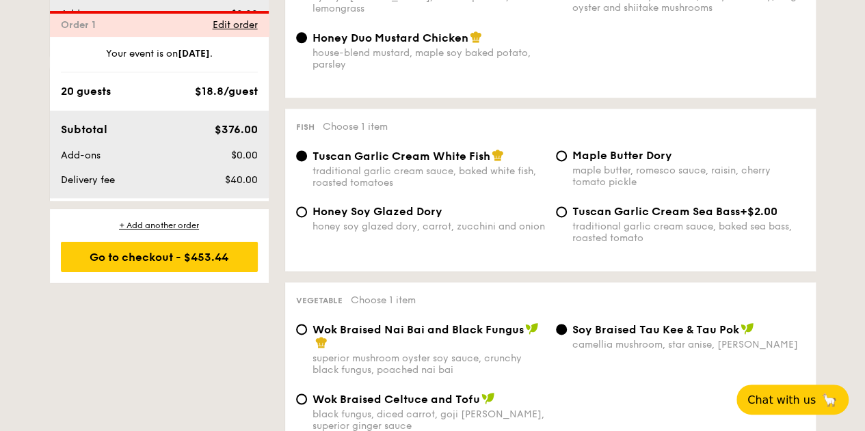
scroll to position [403, 0]
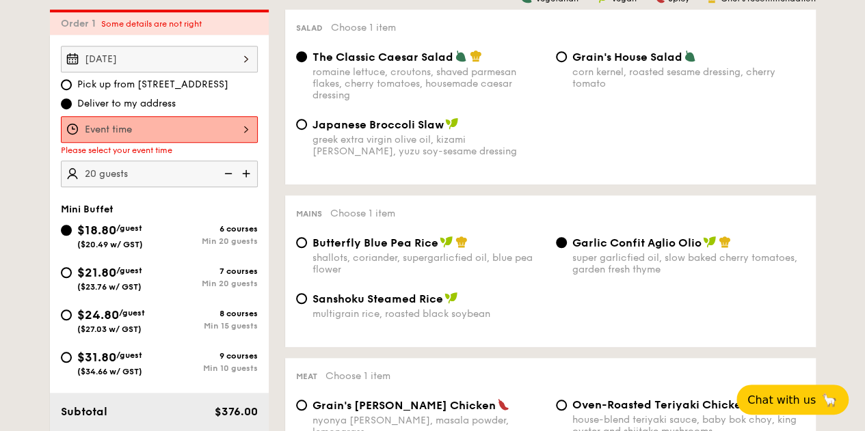
click at [185, 143] on div "12 1 2 3 4 5 6 7 8 9 10 11 00 15 30 45 am pm Cancel OK" at bounding box center [159, 129] width 197 height 27
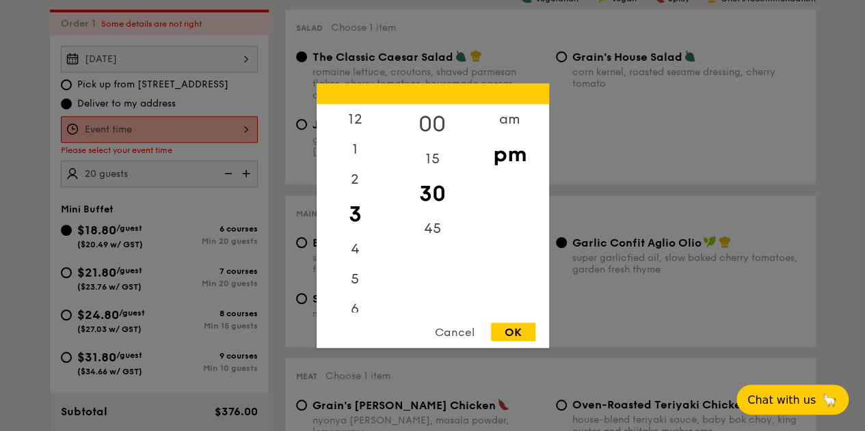
click at [442, 119] on div "00" at bounding box center [432, 124] width 77 height 40
click at [505, 158] on div "pm" at bounding box center [509, 154] width 77 height 40
click at [515, 327] on div "OK" at bounding box center [513, 332] width 44 height 18
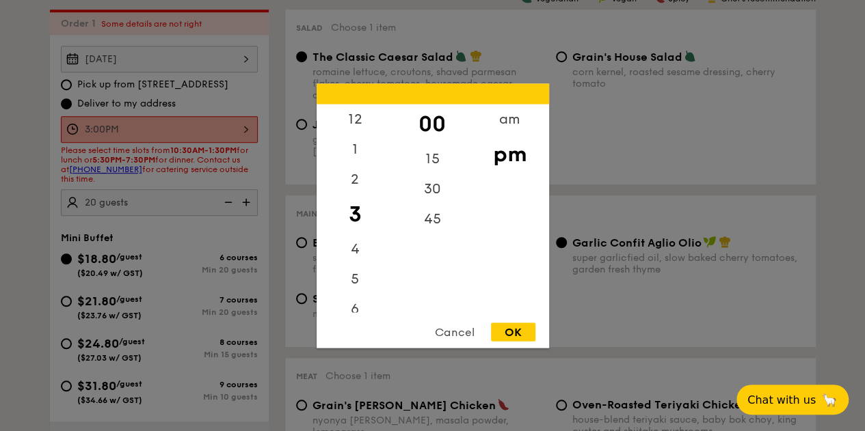
click at [205, 129] on div "3:00PM 12 1 2 3 4 5 6 7 8 9 10 11 00 15 30 45 am pm Cancel OK" at bounding box center [159, 129] width 197 height 27
click at [354, 118] on div "12" at bounding box center [354, 124] width 77 height 40
click at [511, 325] on div "OK" at bounding box center [513, 332] width 44 height 18
type input "12:00PM"
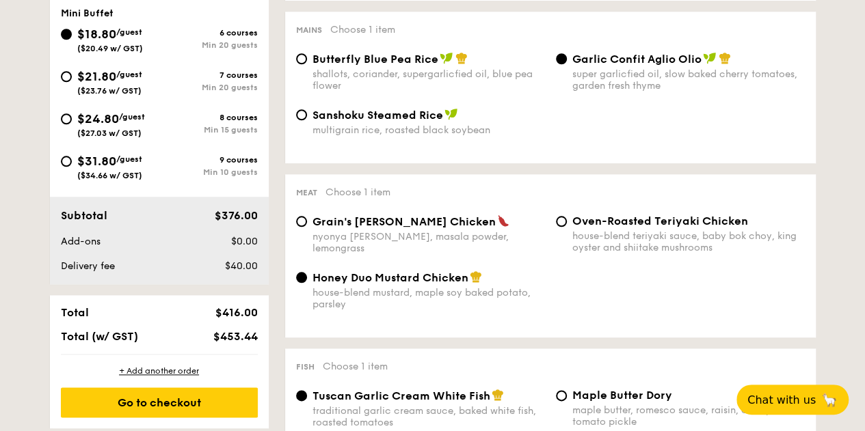
scroll to position [677, 0]
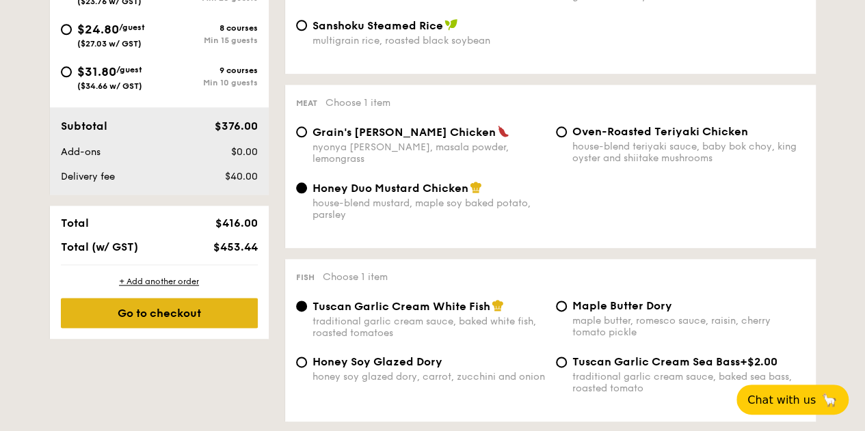
click at [193, 322] on div "Go to checkout" at bounding box center [159, 313] width 197 height 30
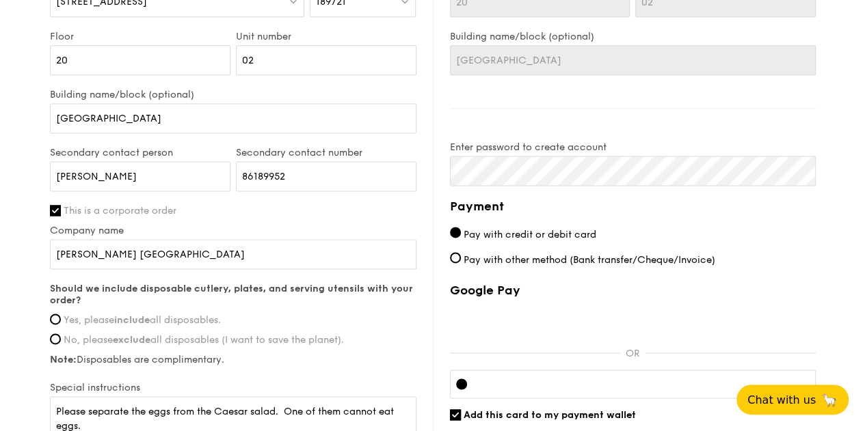
scroll to position [889, 0]
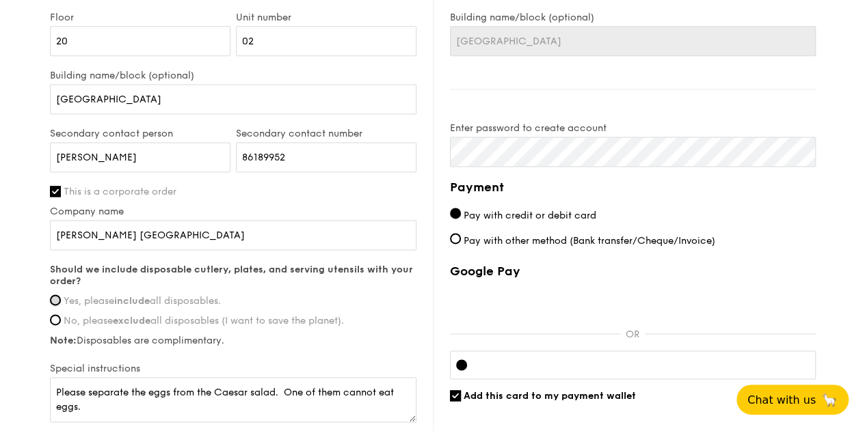
click at [56, 306] on input "Yes, please include all disposables." at bounding box center [55, 300] width 11 height 11
radio input "true"
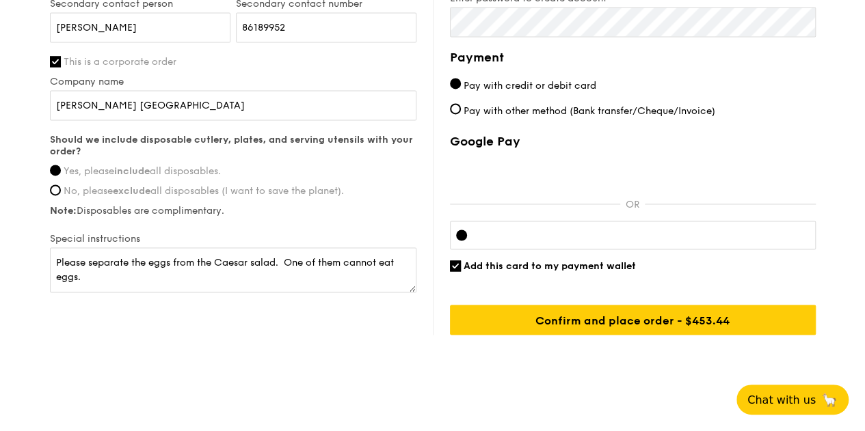
scroll to position [1040, 0]
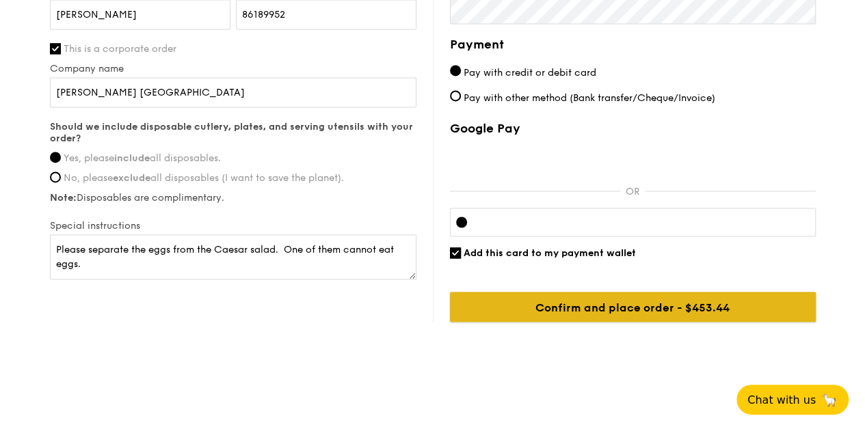
click at [610, 306] on input "Confirm and place order - $453.44" at bounding box center [633, 307] width 366 height 30
click at [603, 301] on input "Confirm and place order - $453.44" at bounding box center [633, 307] width 366 height 30
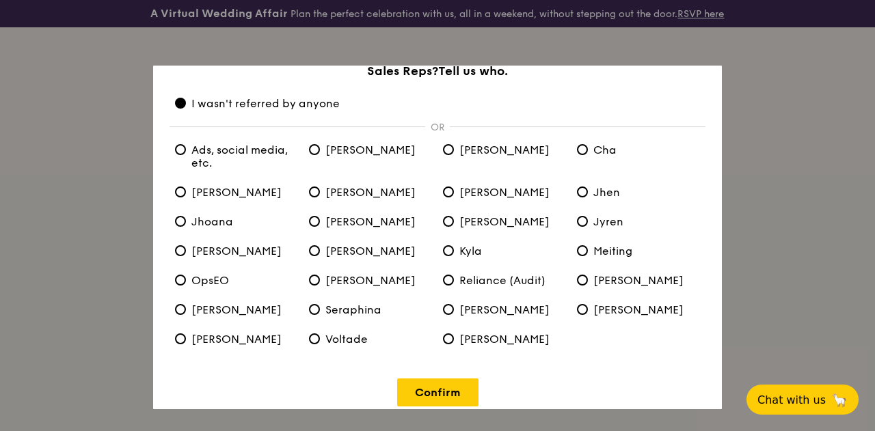
scroll to position [55, 0]
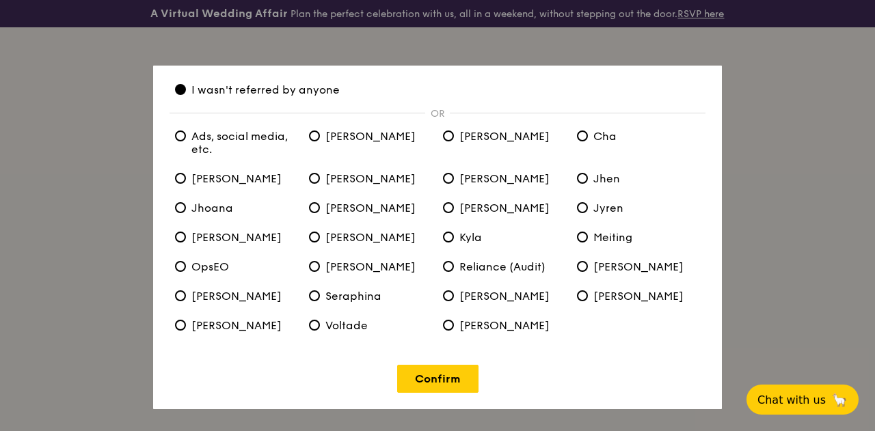
click at [196, 146] on span "Ads, social media, etc." at bounding box center [236, 143] width 123 height 26
click at [186, 141] on etc\ "Ads, social media, etc." at bounding box center [180, 136] width 11 height 11
radio etc\ "true"
radio anyone "false"
click at [433, 376] on link "Confirm" at bounding box center [437, 379] width 81 height 28
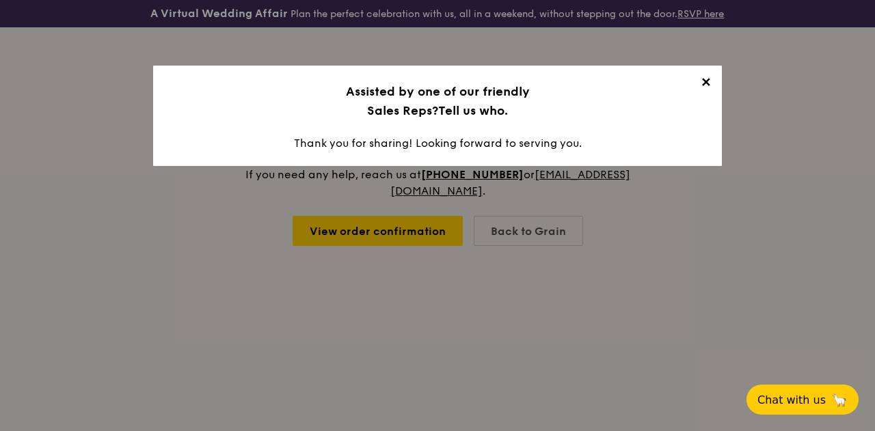
scroll to position [0, 0]
click at [706, 81] on span "✕" at bounding box center [705, 84] width 19 height 19
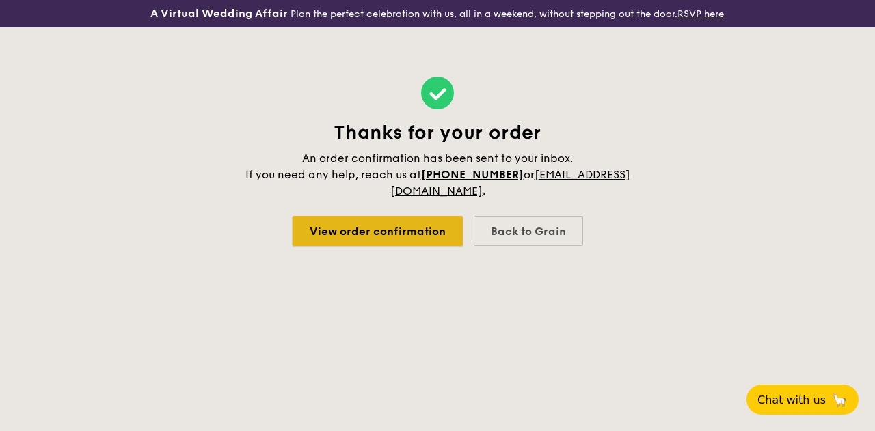
click at [354, 228] on link "View order confirmation" at bounding box center [378, 231] width 170 height 30
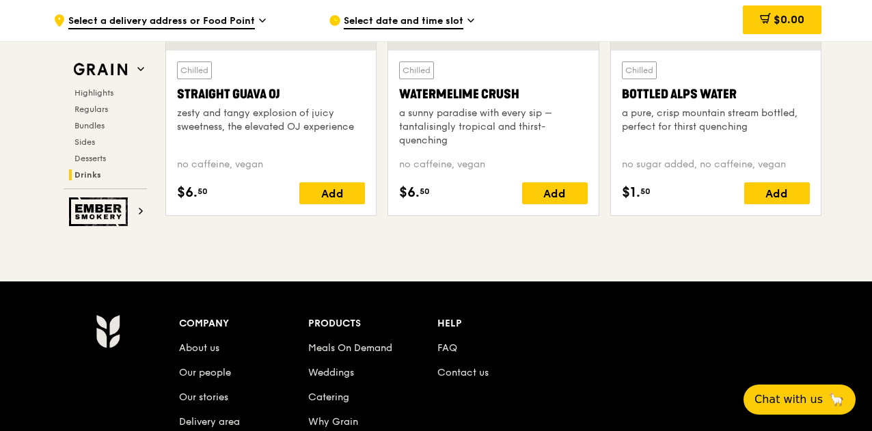
scroll to position [5507, 0]
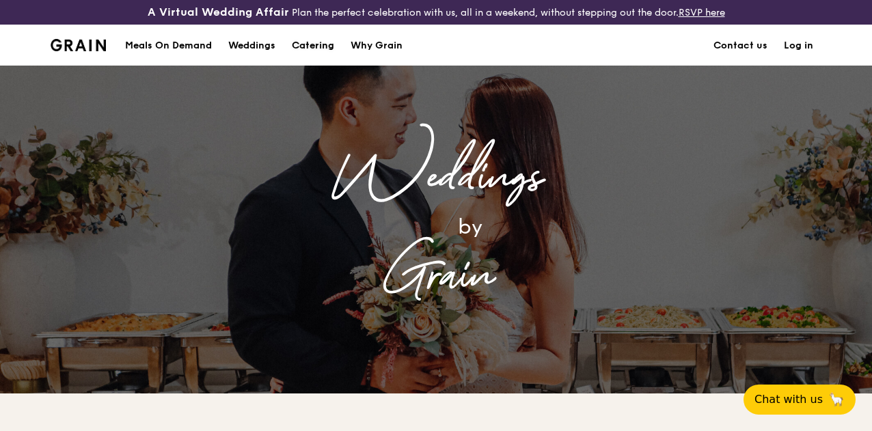
click at [312, 56] on div "Catering" at bounding box center [313, 45] width 42 height 41
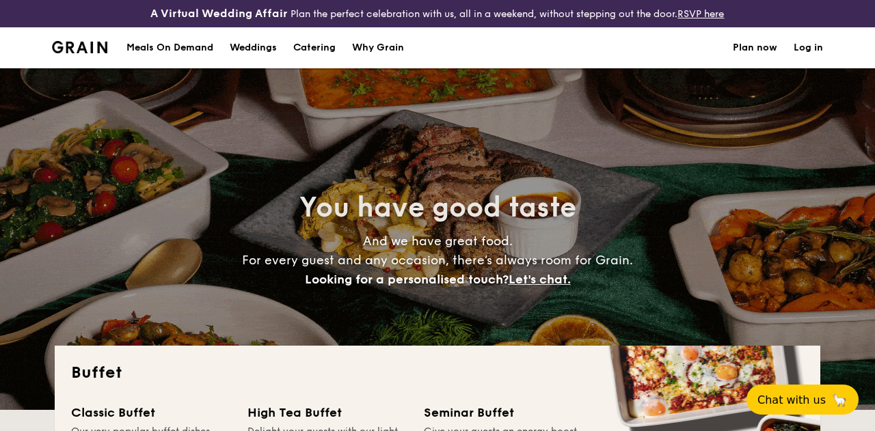
select select
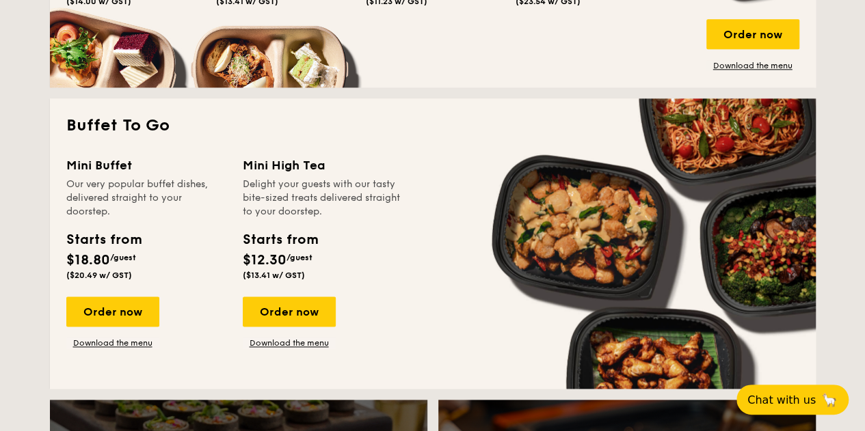
scroll to position [957, 0]
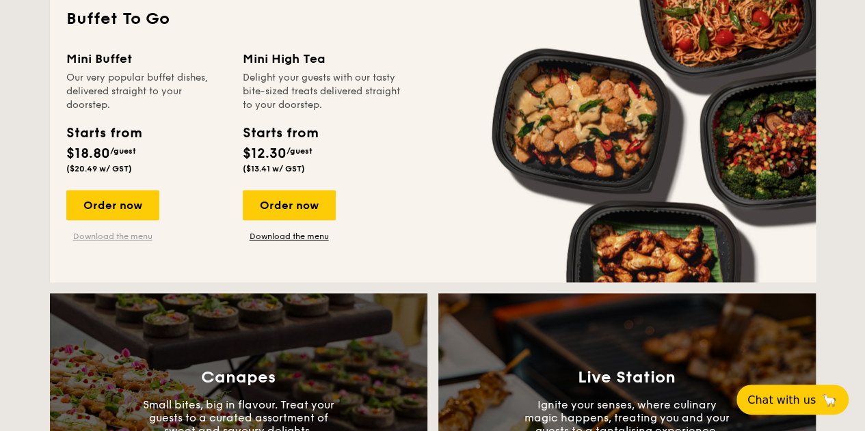
click at [137, 242] on link "Download the menu" at bounding box center [112, 236] width 93 height 11
